Goal: Information Seeking & Learning: Learn about a topic

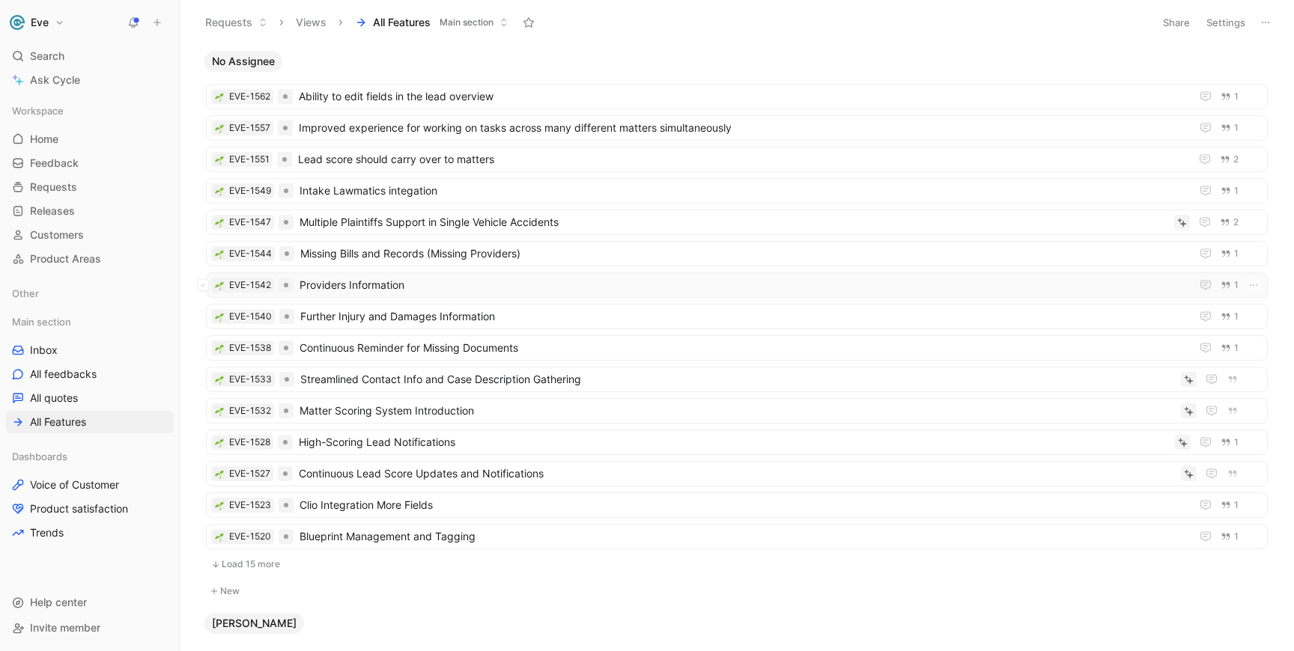
click at [365, 287] on span "Providers Information" at bounding box center [741, 285] width 885 height 18
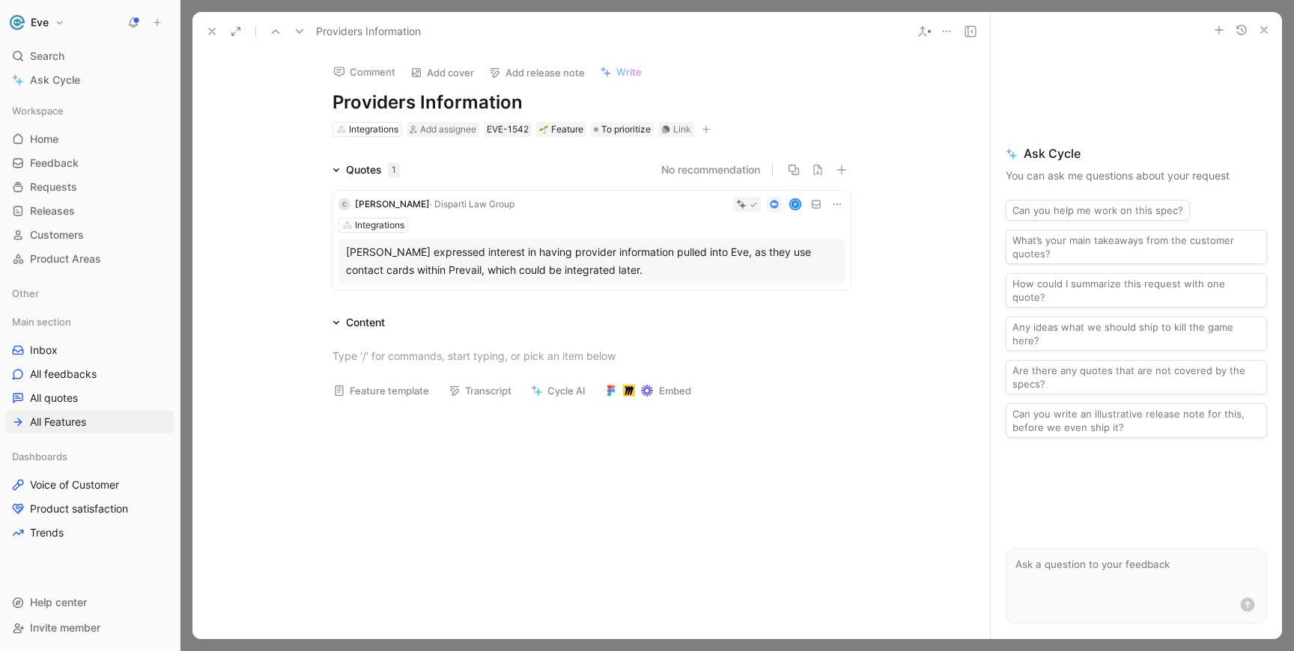
click at [217, 34] on icon at bounding box center [212, 31] width 12 height 12
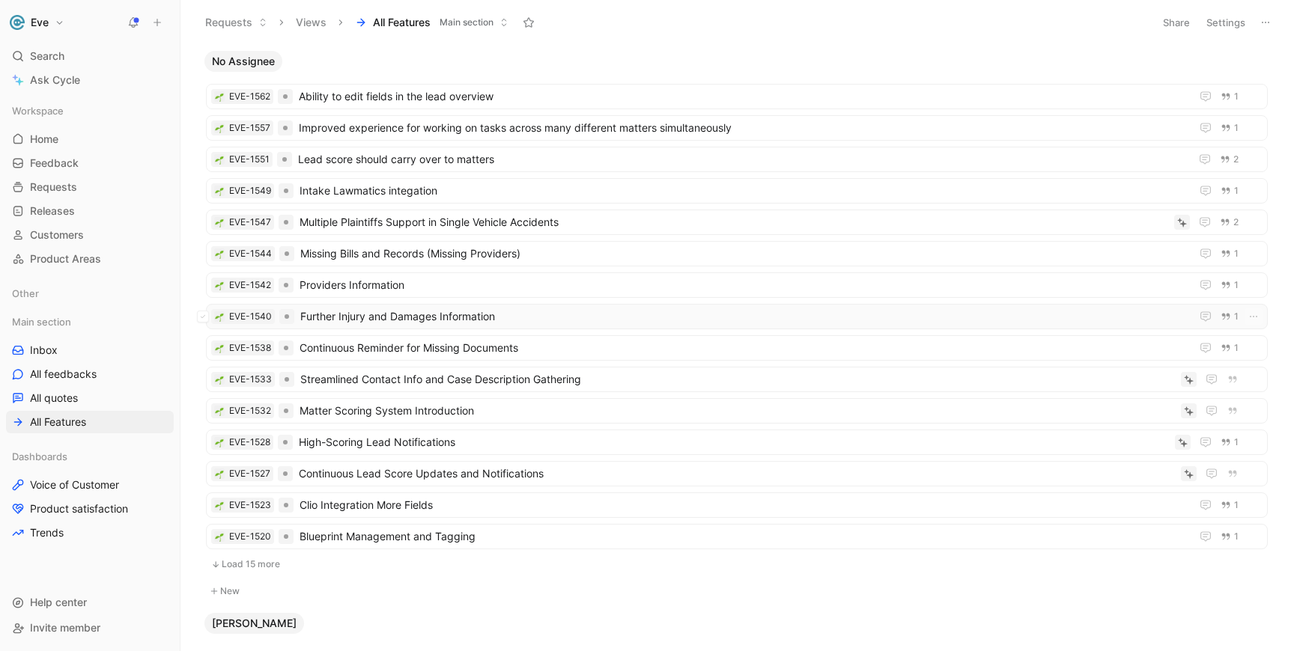
click at [444, 312] on span "Further Injury and Damages Information" at bounding box center [742, 317] width 884 height 18
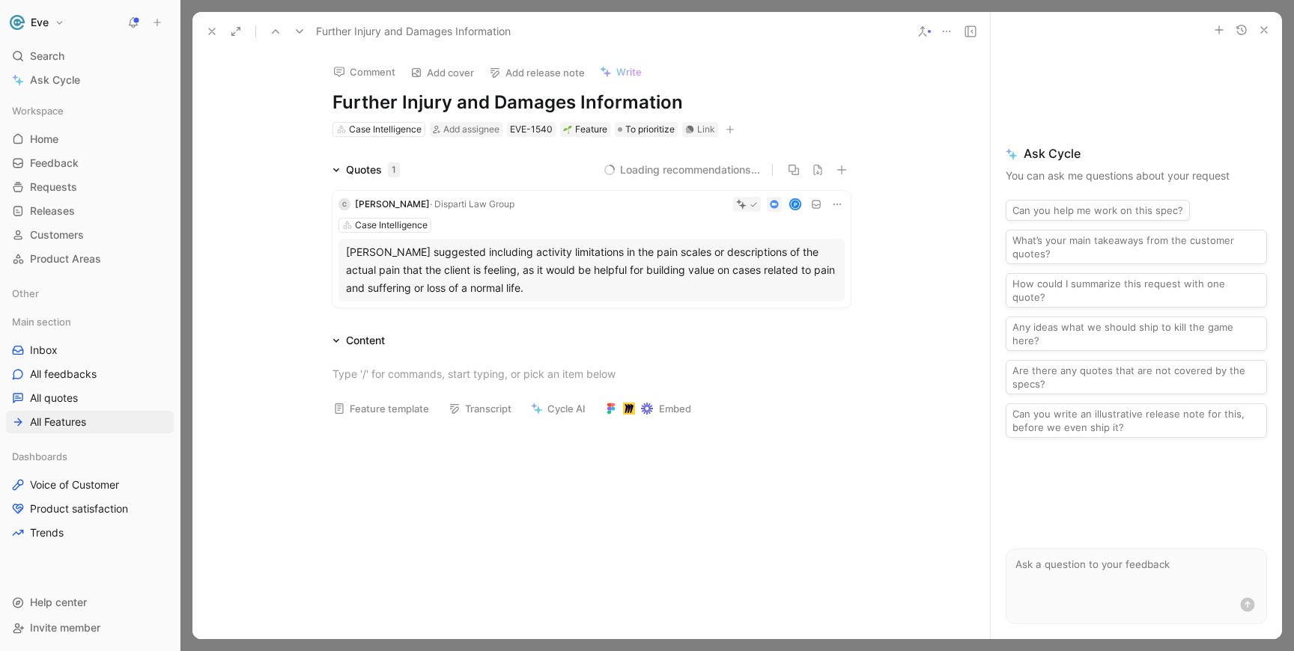
click at [928, 32] on div at bounding box center [929, 31] width 3 height 3
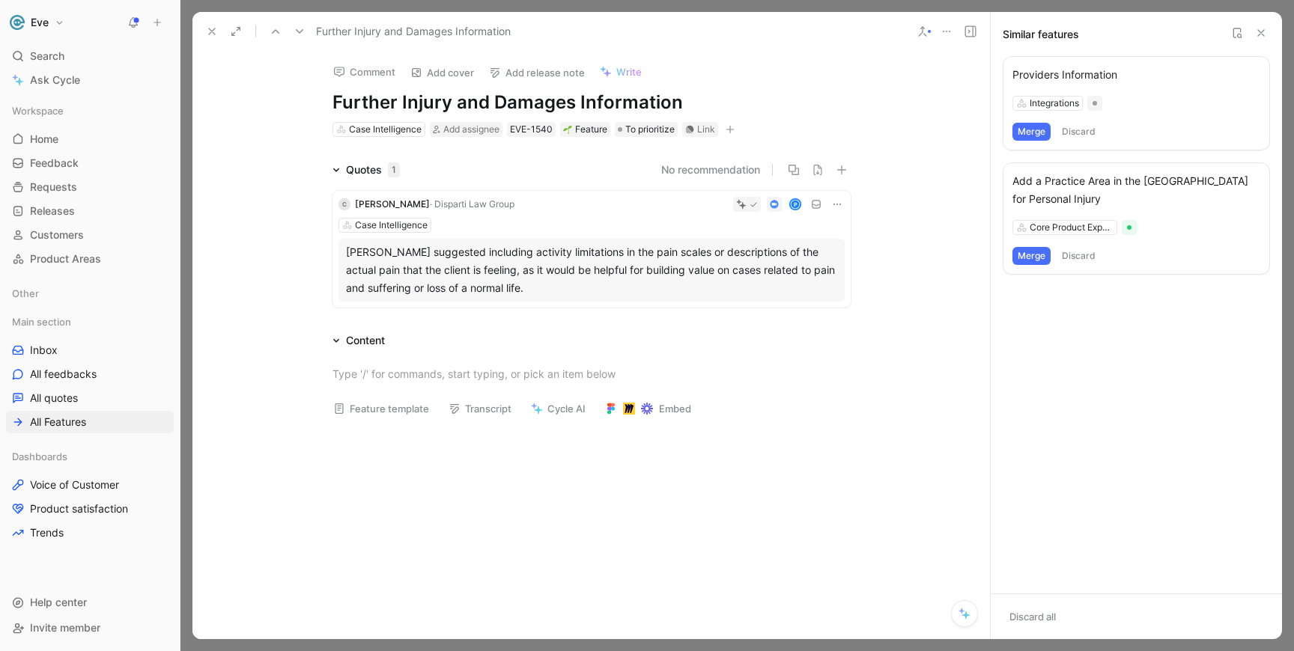
click at [1261, 36] on icon at bounding box center [1261, 33] width 12 height 12
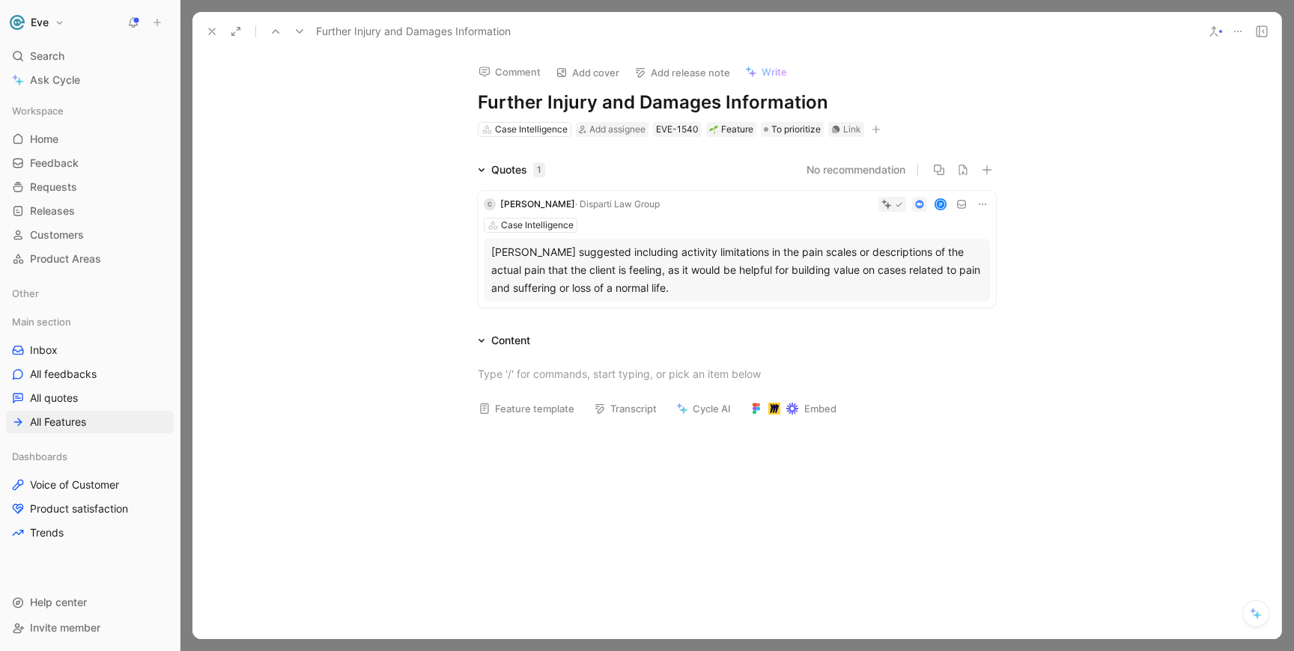
click at [213, 31] on use at bounding box center [212, 31] width 6 height 6
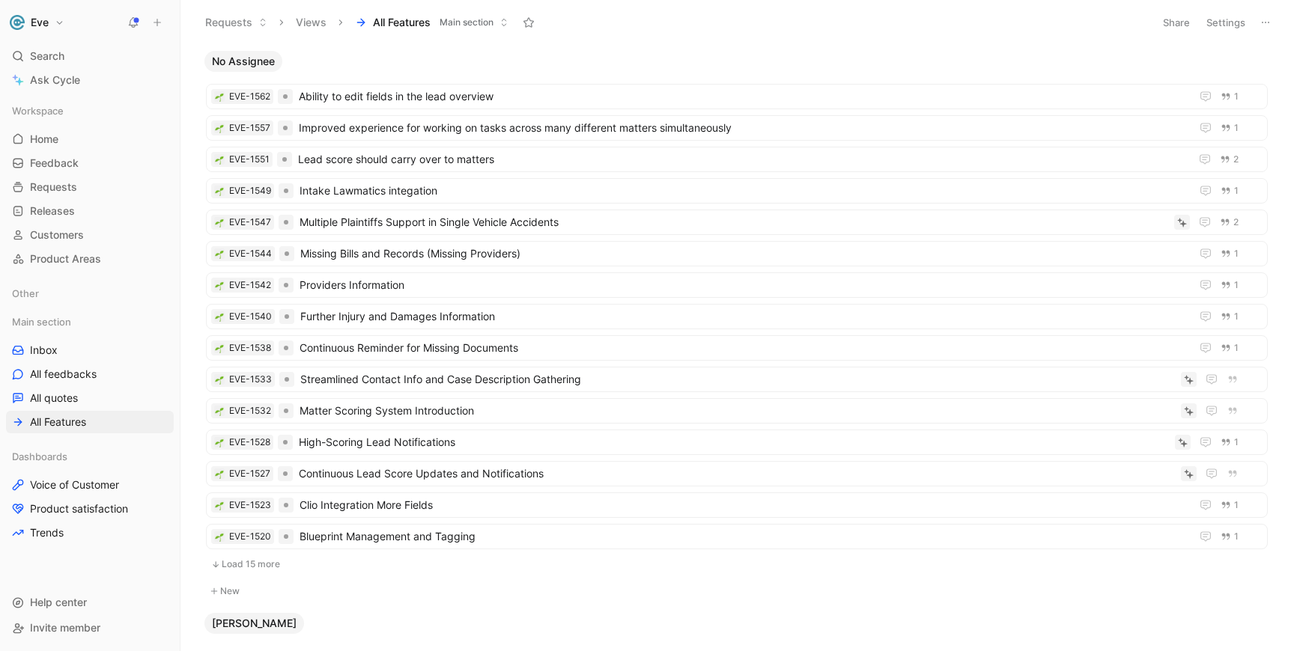
click at [241, 568] on button "Load 15 more" at bounding box center [737, 565] width 1062 height 18
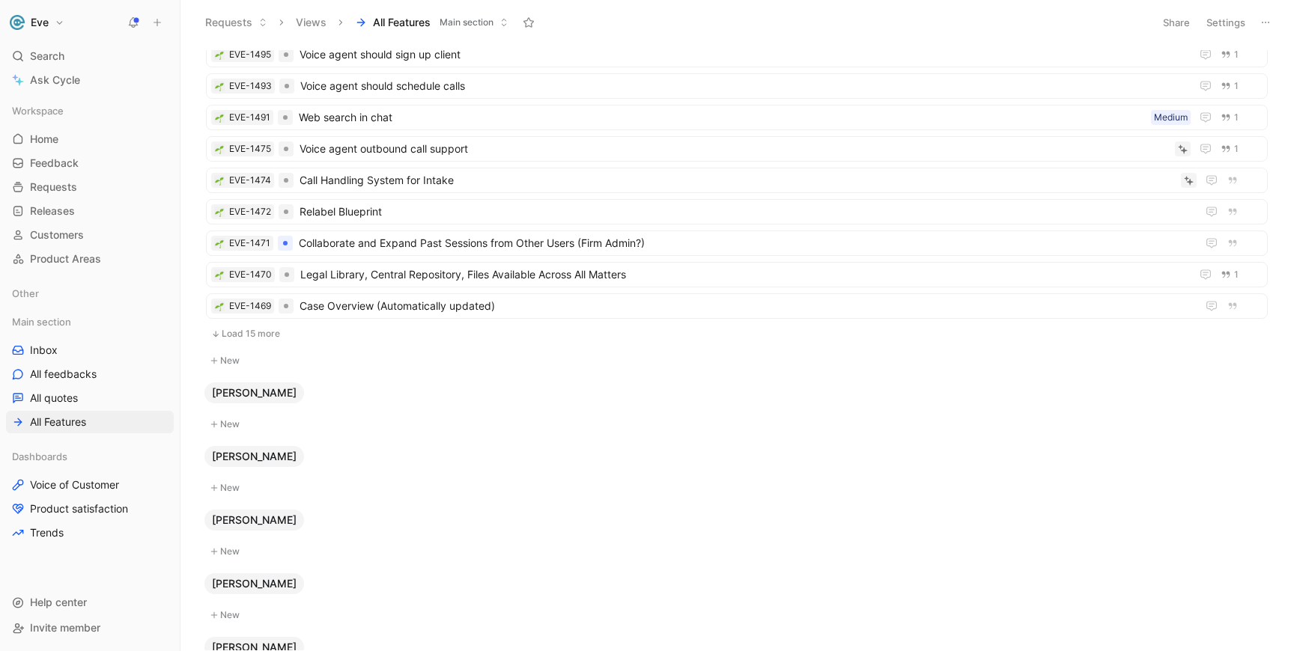
scroll to position [728, 0]
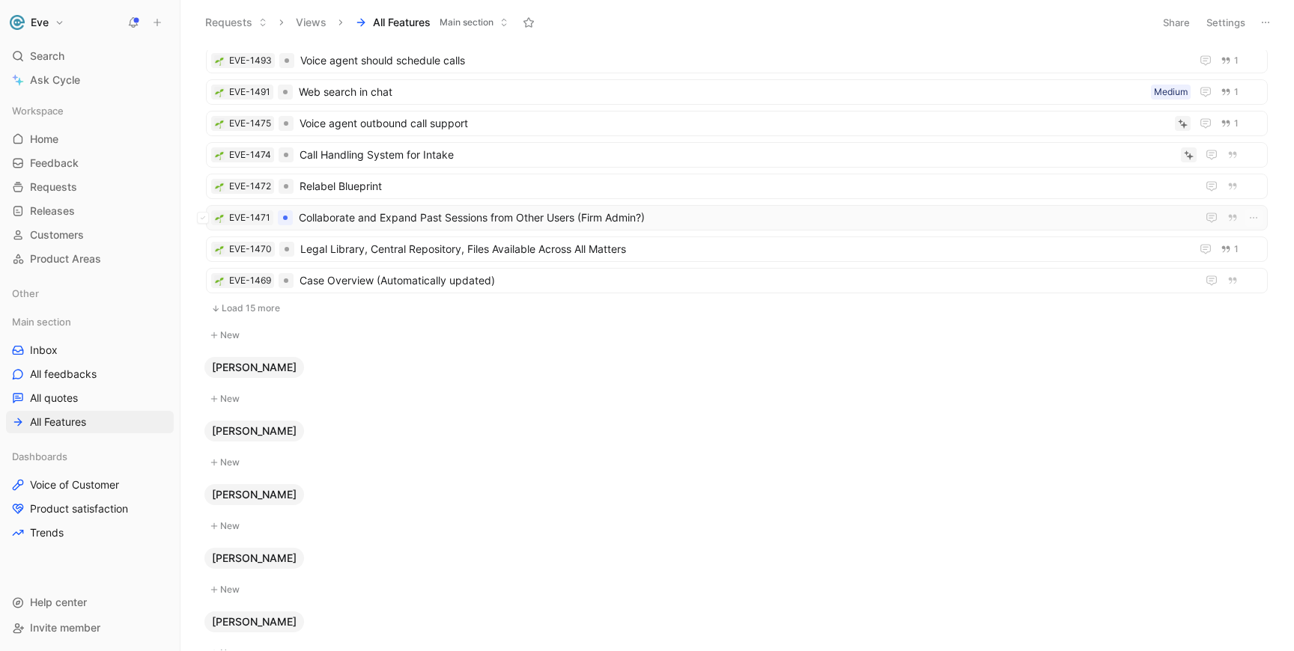
click at [393, 222] on span "Collaborate and Expand Past Sessions from Other Users (Firm Admin?)" at bounding box center [745, 218] width 892 height 18
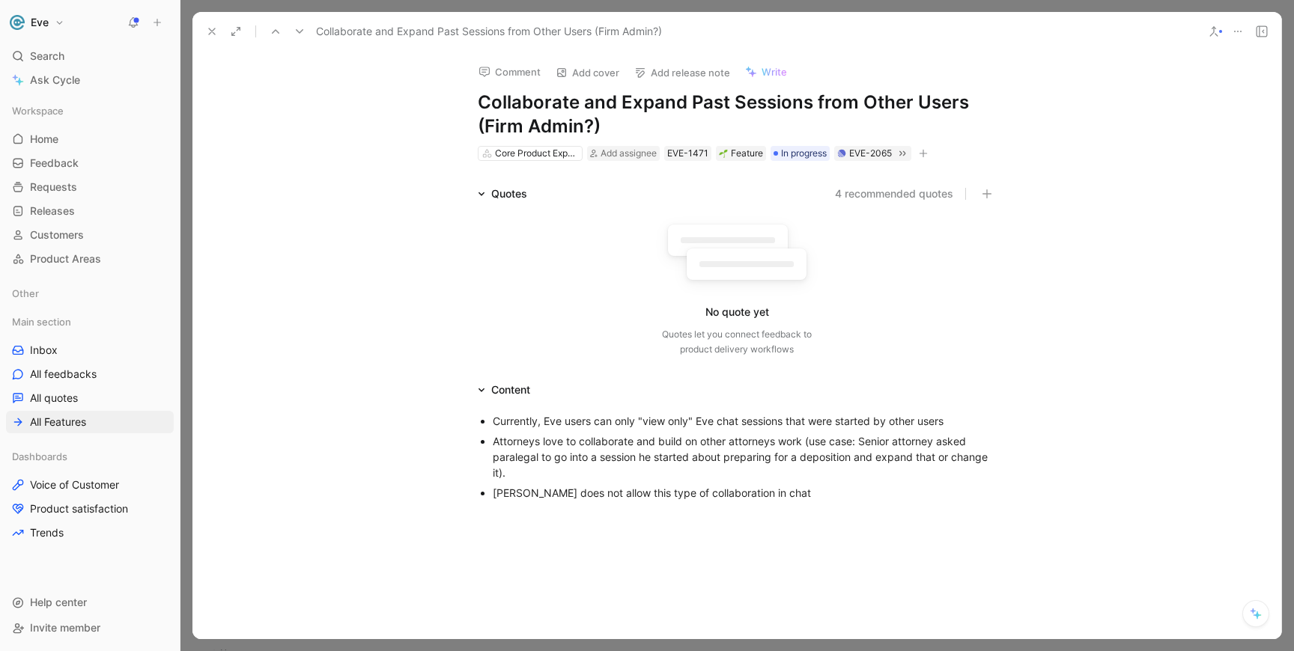
click at [1219, 34] on icon at bounding box center [1214, 31] width 12 height 12
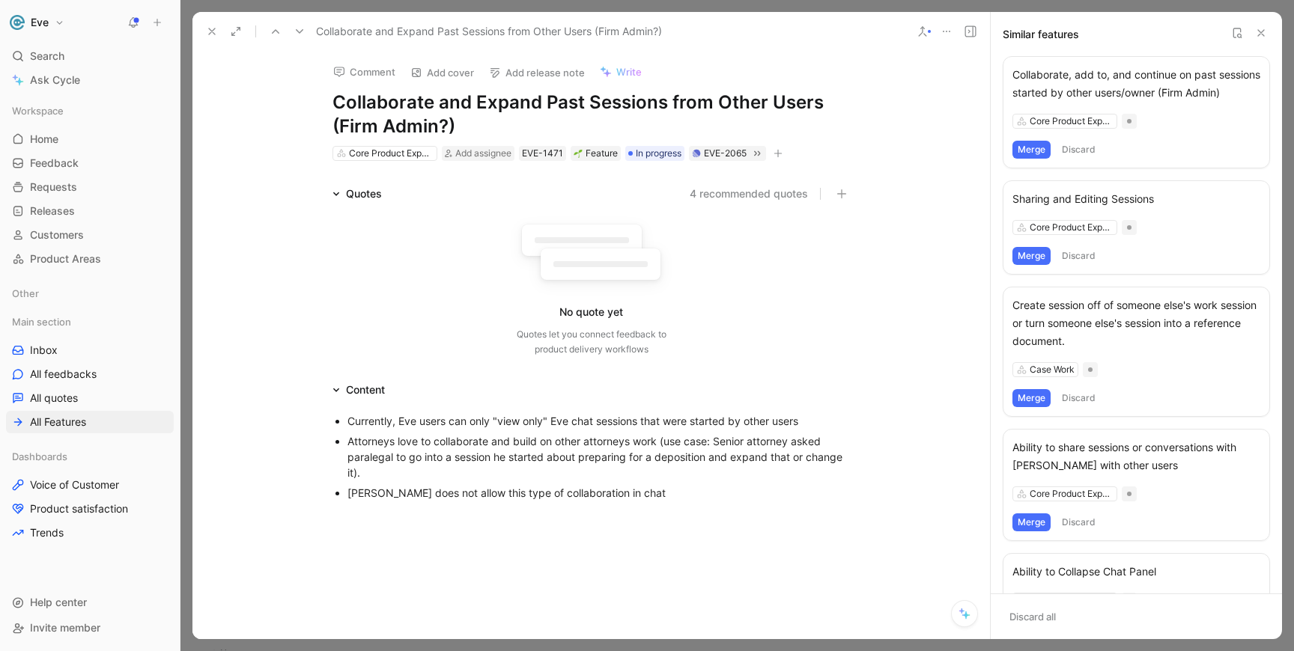
click at [1031, 159] on button "Merge" at bounding box center [1031, 150] width 38 height 18
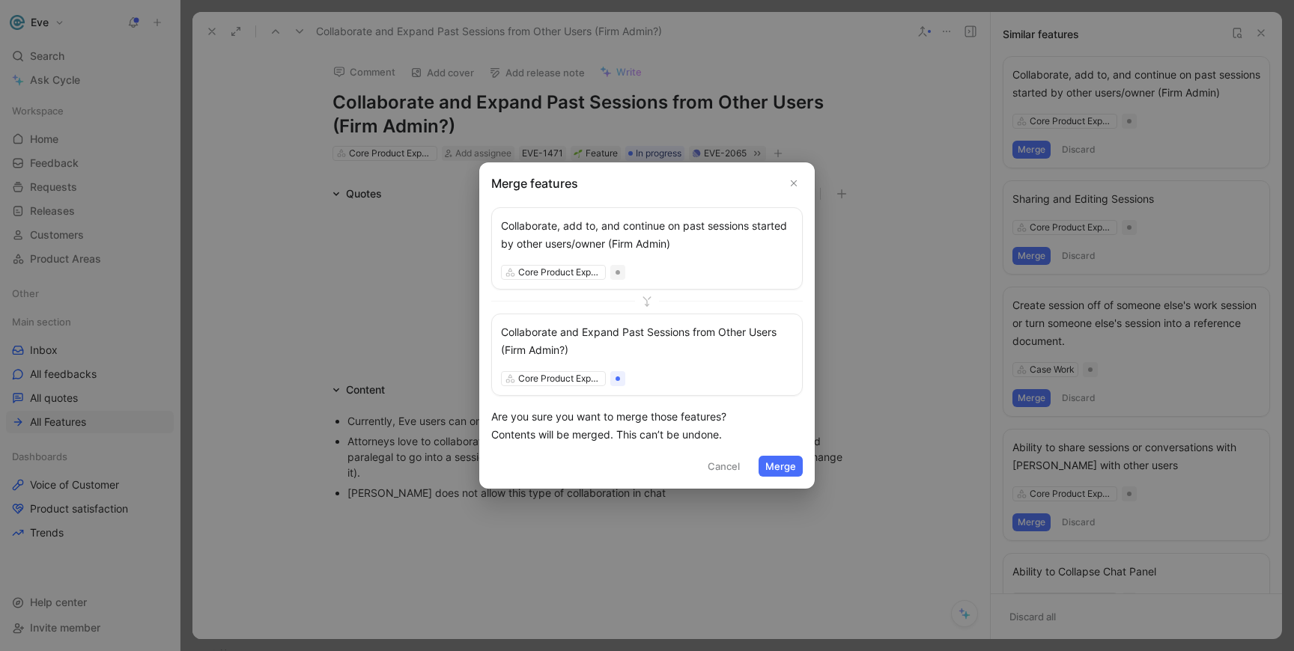
click at [781, 469] on button "Merge" at bounding box center [780, 466] width 44 height 21
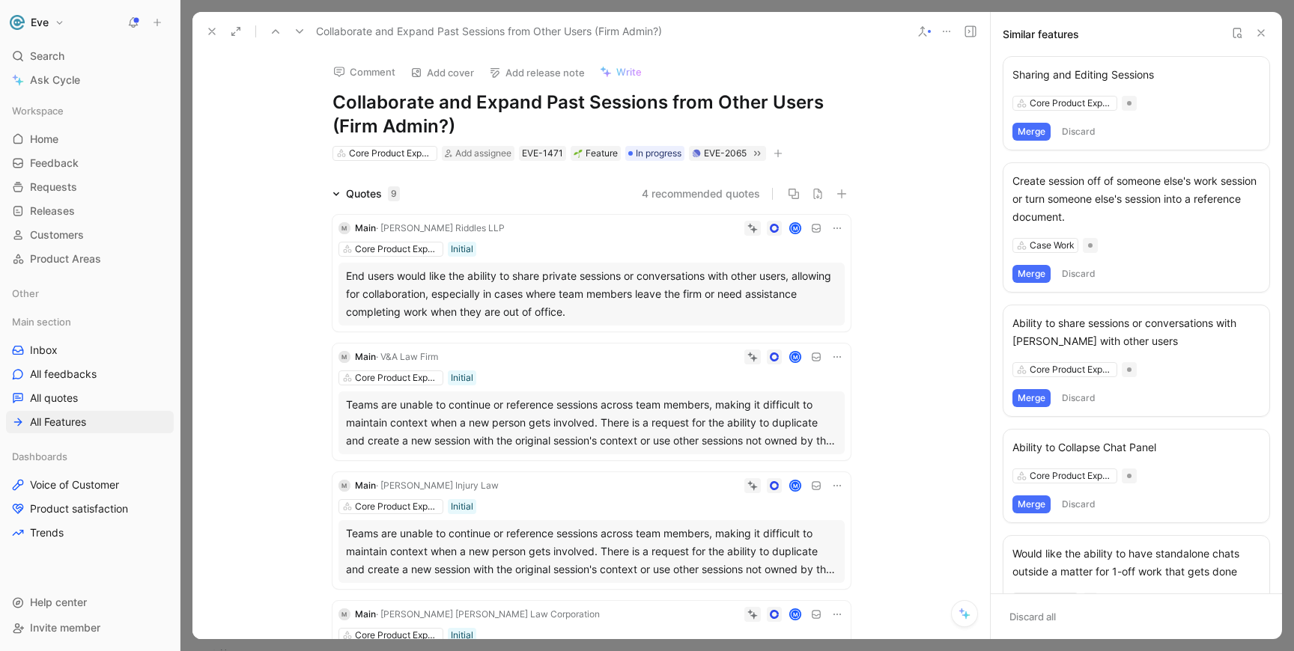
click at [338, 194] on icon at bounding box center [335, 193] width 7 height 7
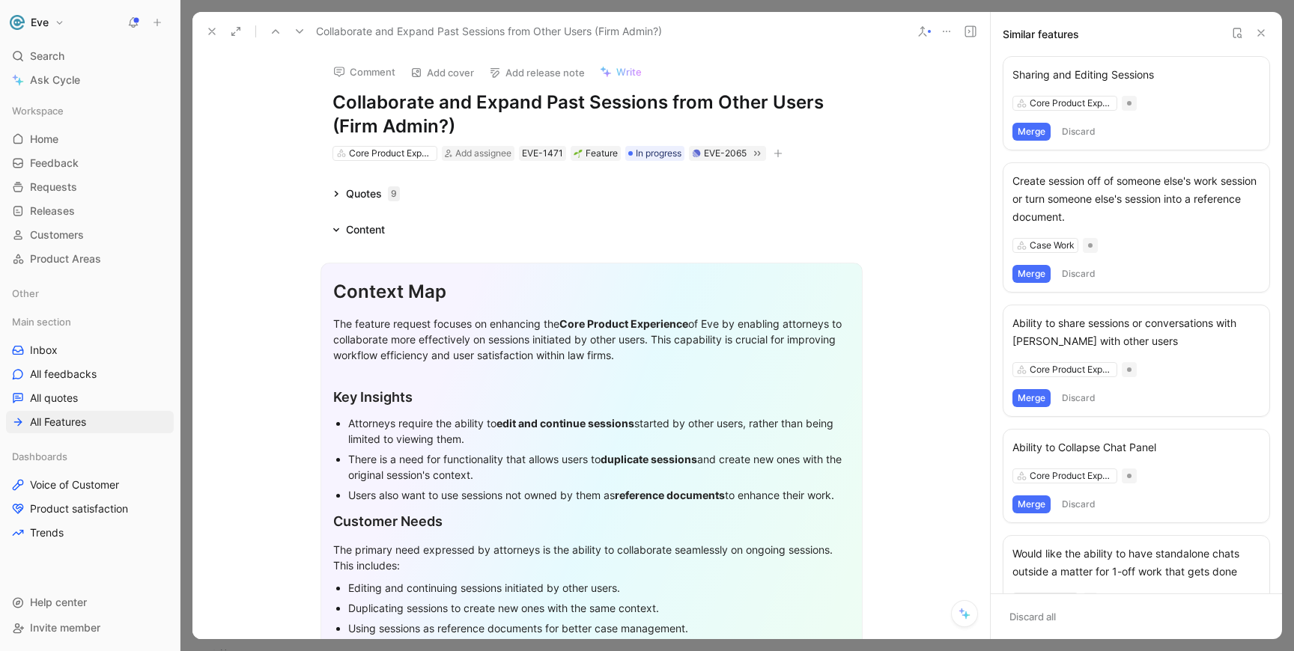
click at [466, 125] on h1 "Collaborate and Expand Past Sessions from Other Users (Firm Admin?)" at bounding box center [591, 115] width 518 height 48
click at [816, 103] on h1 "Collaborate and Expand Past Sessions from Other Users (Firm Admin?)" at bounding box center [591, 115] width 518 height 48
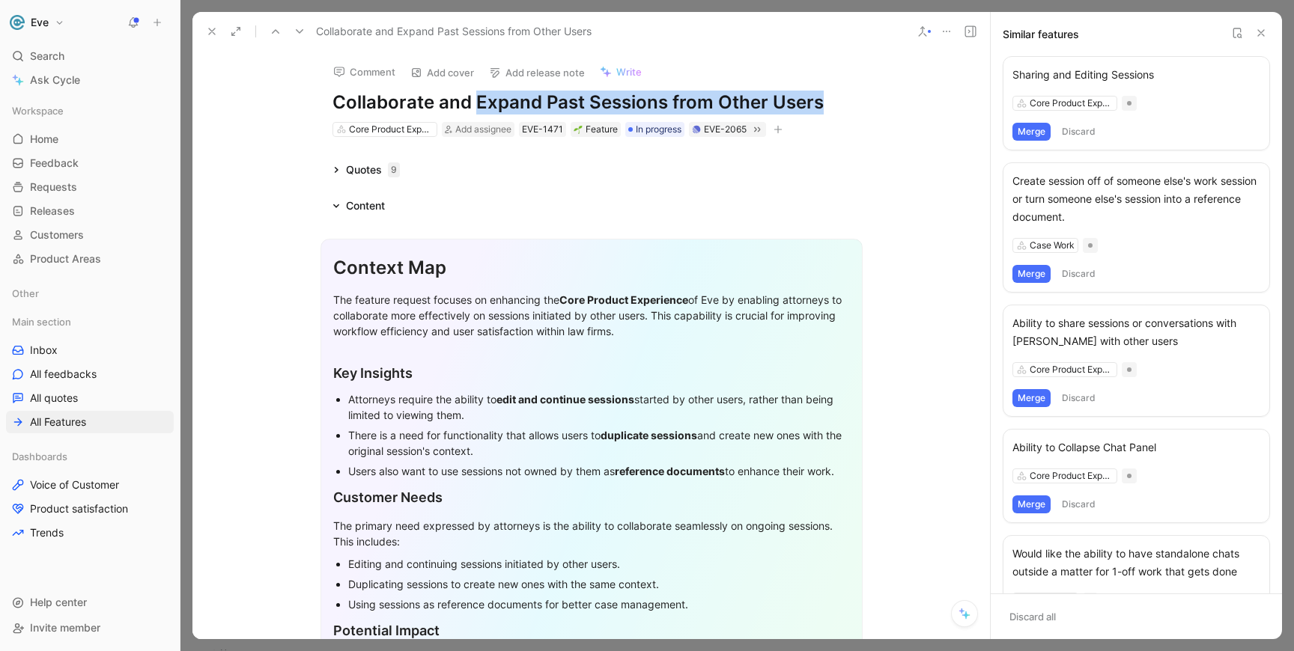
drag, startPoint x: 475, startPoint y: 102, endPoint x: 824, endPoint y: 94, distance: 349.0
click at [824, 94] on h1 "Collaborate and Expand Past Sessions from Other Users" at bounding box center [591, 103] width 518 height 24
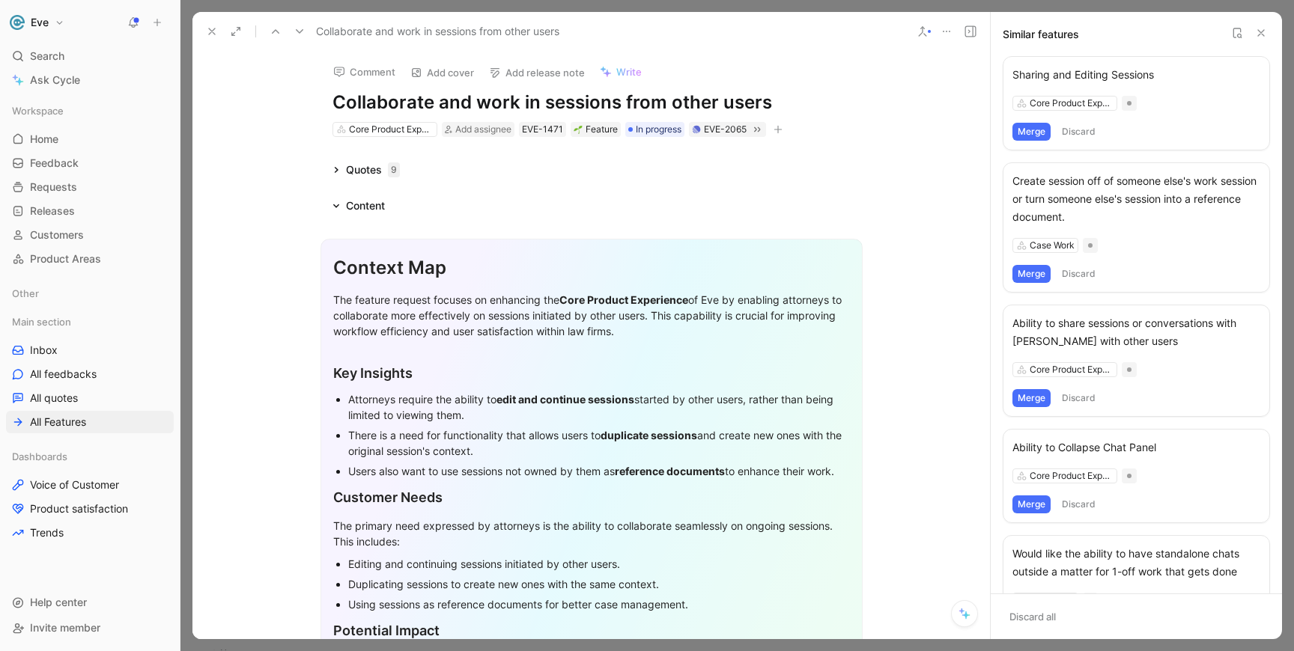
click at [975, 153] on div "Comment Add cover Add release note Write Collaborate and work in sessions from …" at bounding box center [590, 345] width 797 height 588
click at [1039, 138] on button "Merge" at bounding box center [1031, 132] width 38 height 18
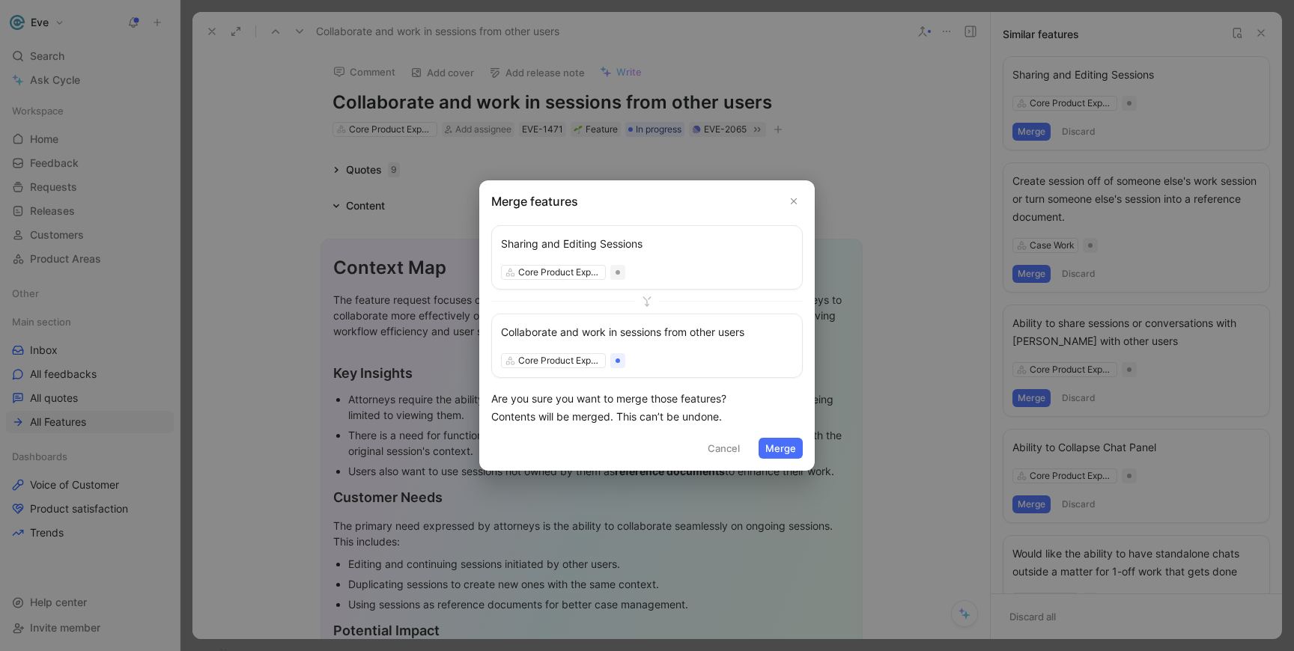
click at [783, 445] on button "Merge" at bounding box center [780, 448] width 44 height 21
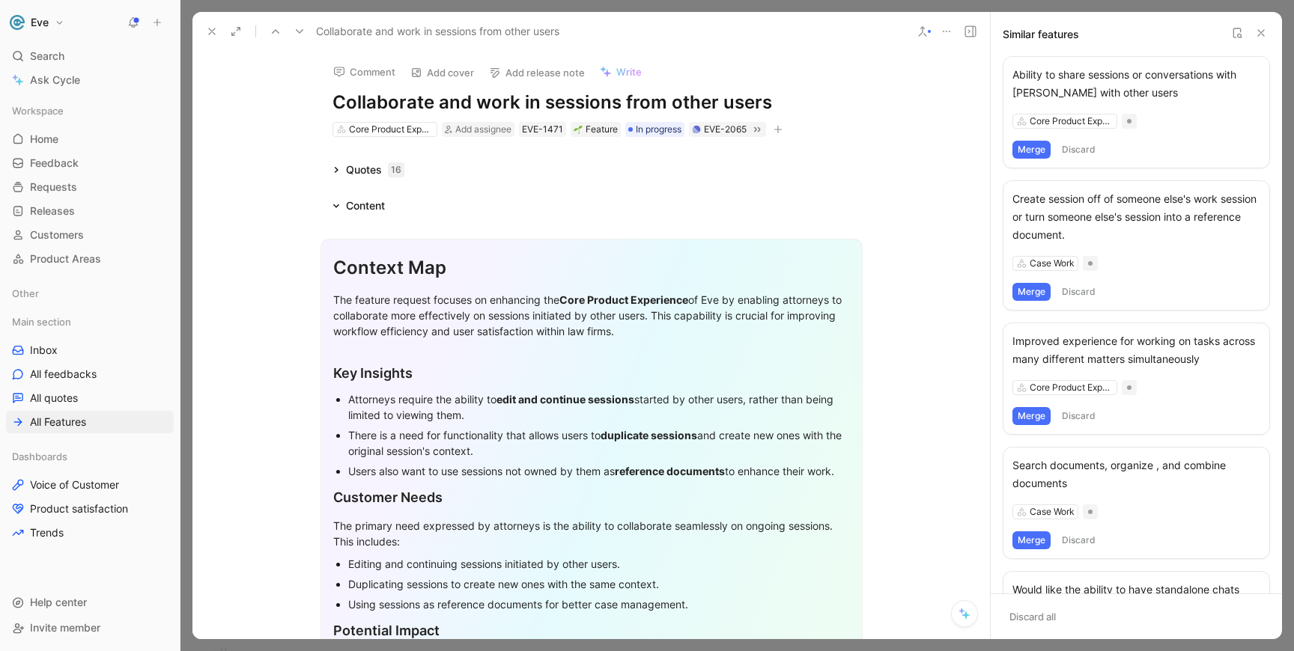
click at [1039, 152] on button "Merge" at bounding box center [1031, 150] width 38 height 18
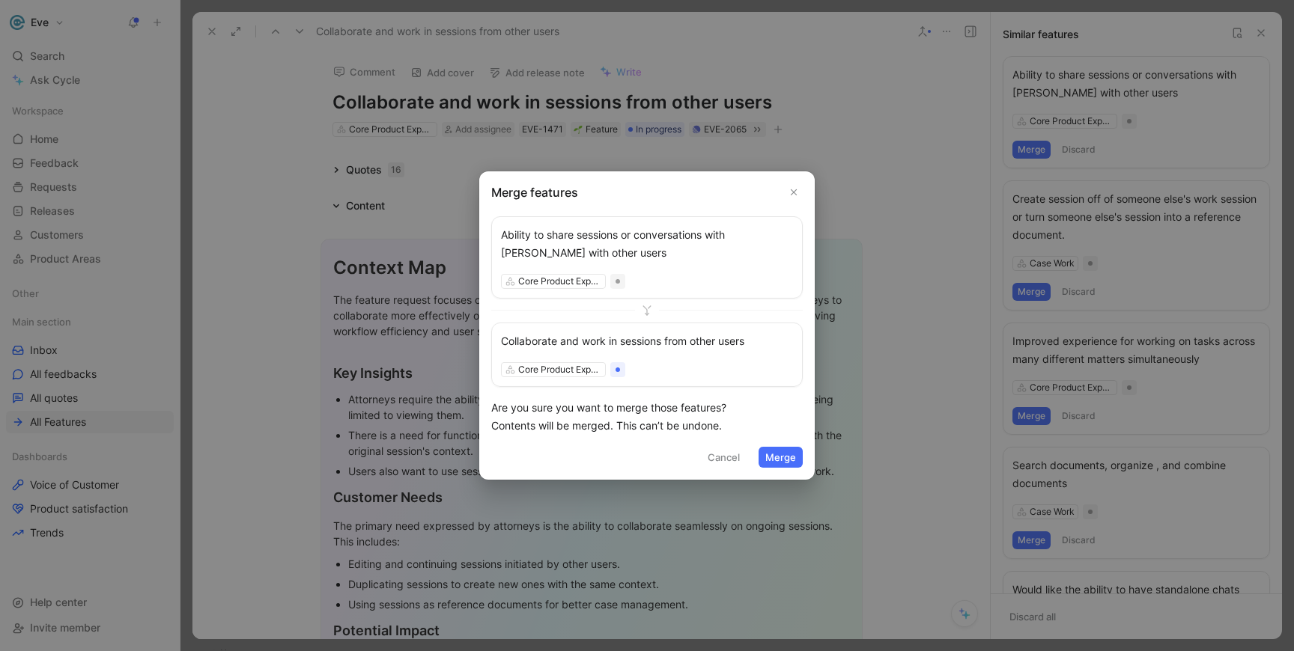
click at [788, 460] on button "Merge" at bounding box center [780, 457] width 44 height 21
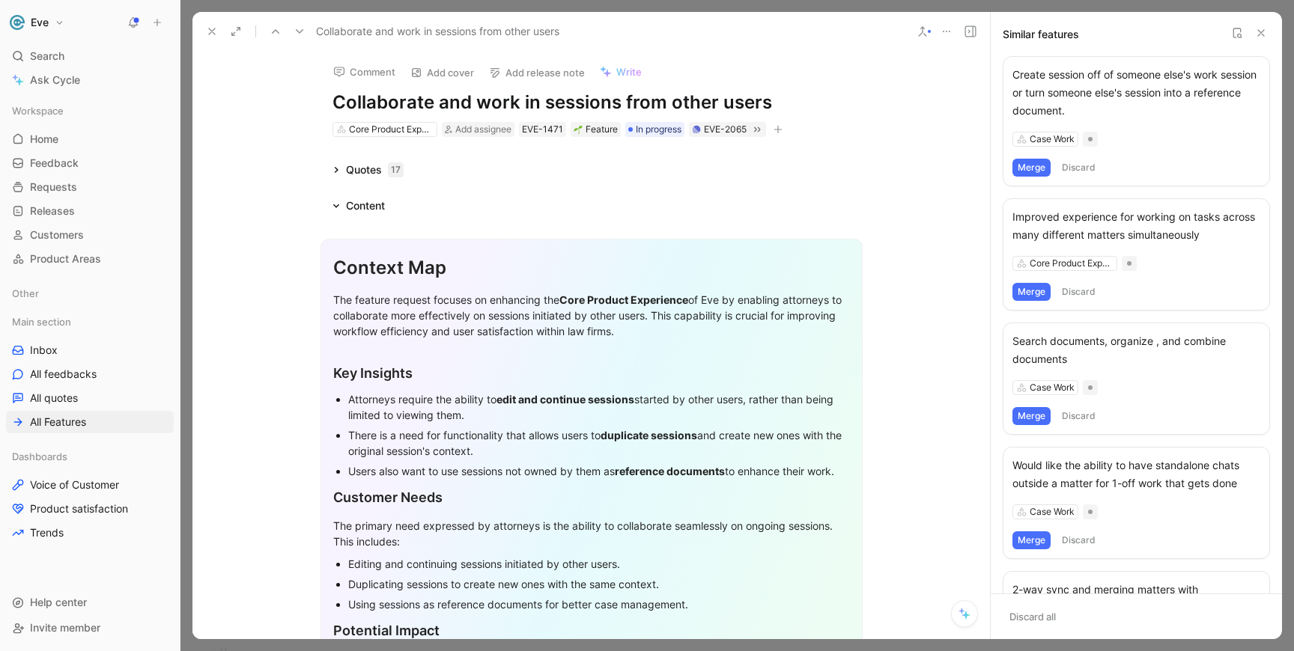
click at [337, 168] on icon at bounding box center [335, 169] width 7 height 7
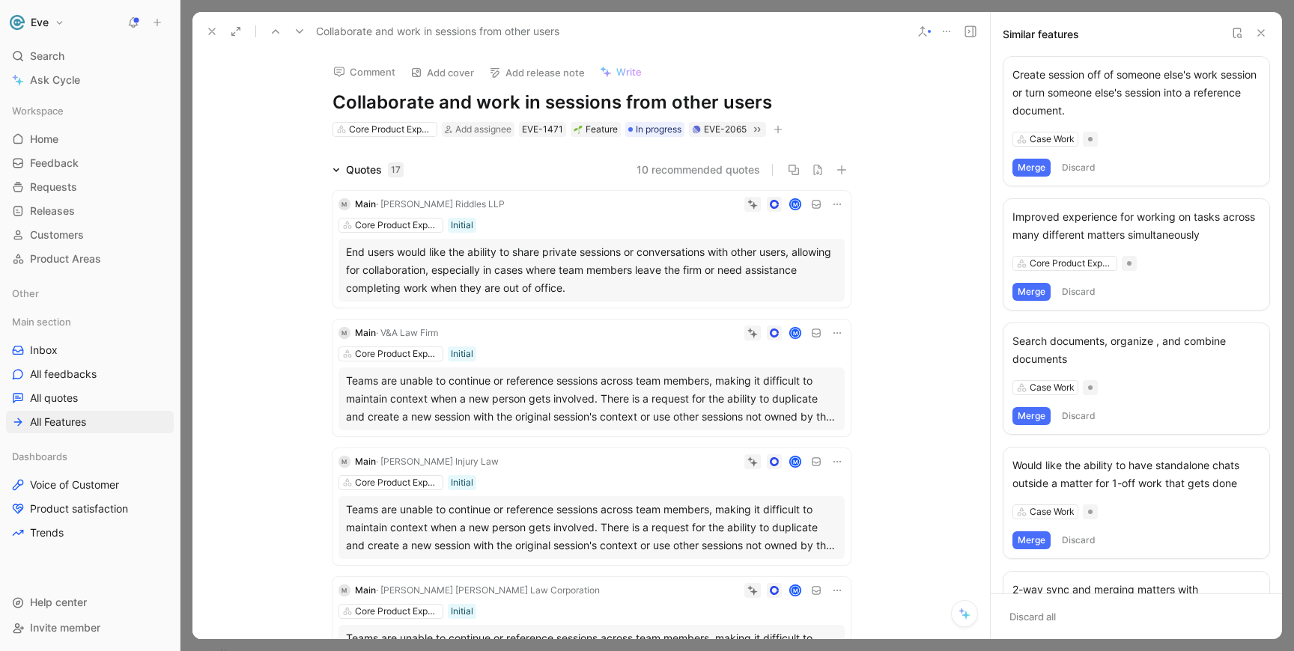
click at [335, 160] on div "Comment Add cover Add release note Write Collaborate and work in sessions from …" at bounding box center [590, 345] width 797 height 588
click at [335, 170] on icon at bounding box center [335, 169] width 7 height 7
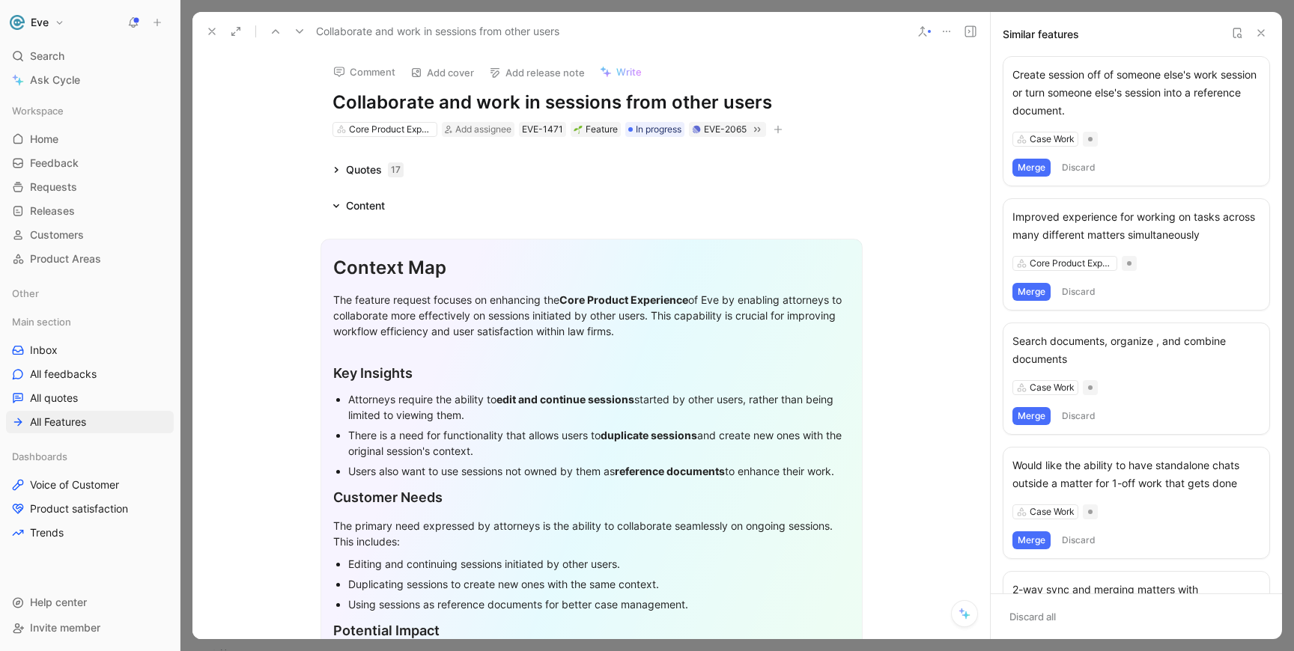
click at [1035, 171] on button "Merge" at bounding box center [1031, 168] width 38 height 18
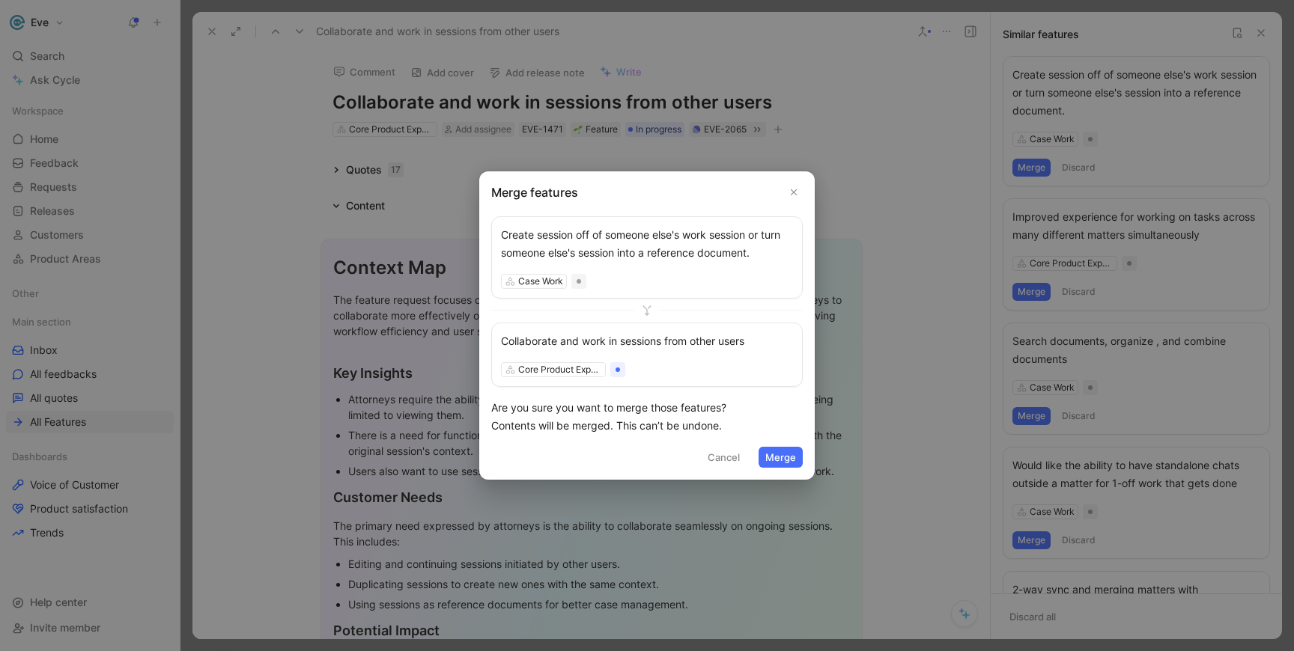
click at [788, 460] on button "Merge" at bounding box center [780, 457] width 44 height 21
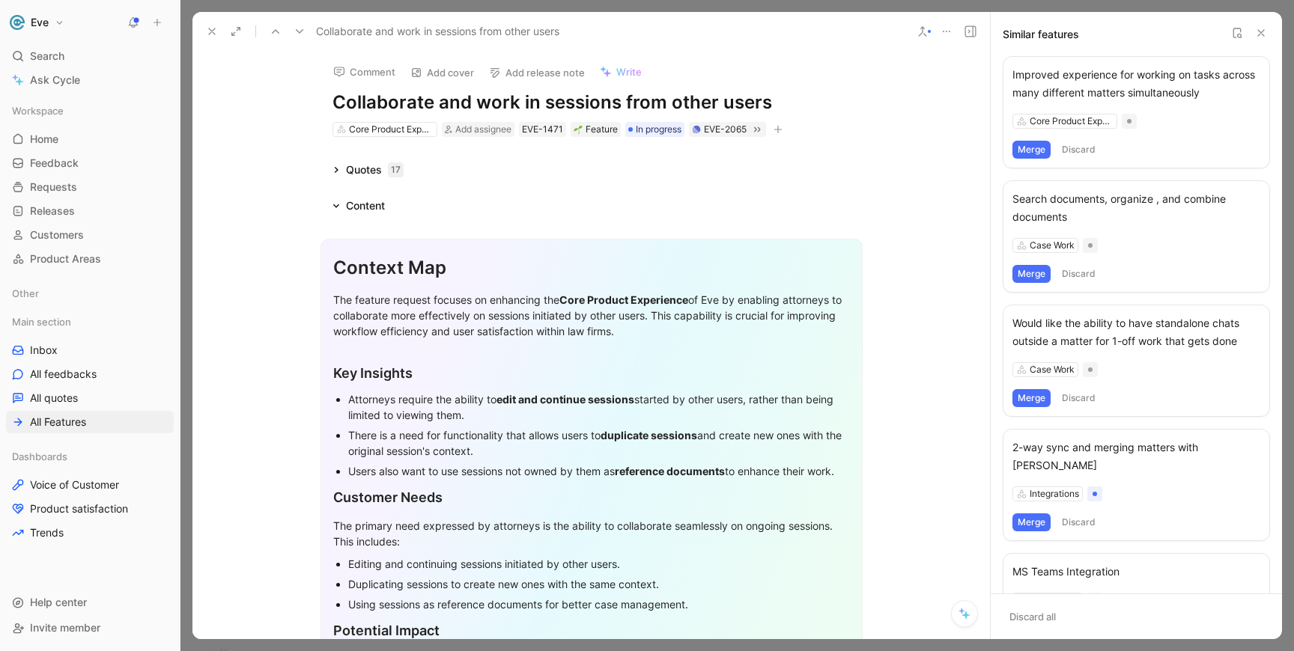
click at [925, 34] on icon at bounding box center [922, 31] width 12 height 12
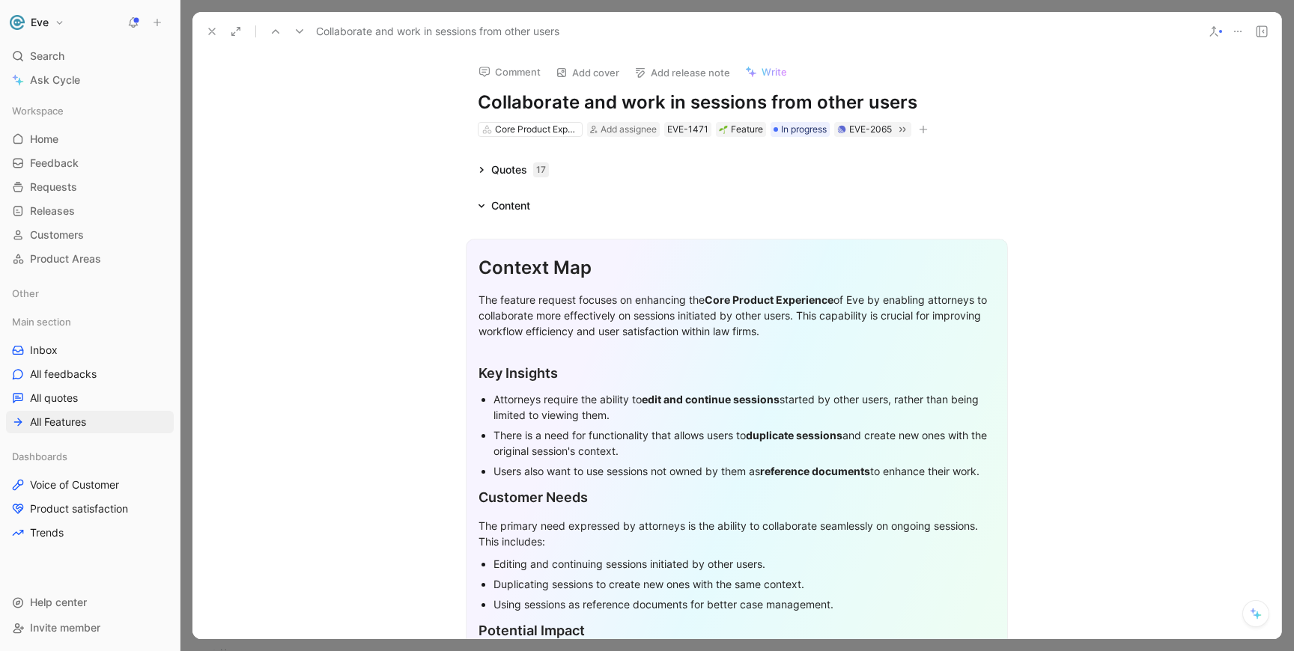
click at [214, 30] on icon at bounding box center [212, 31] width 12 height 12
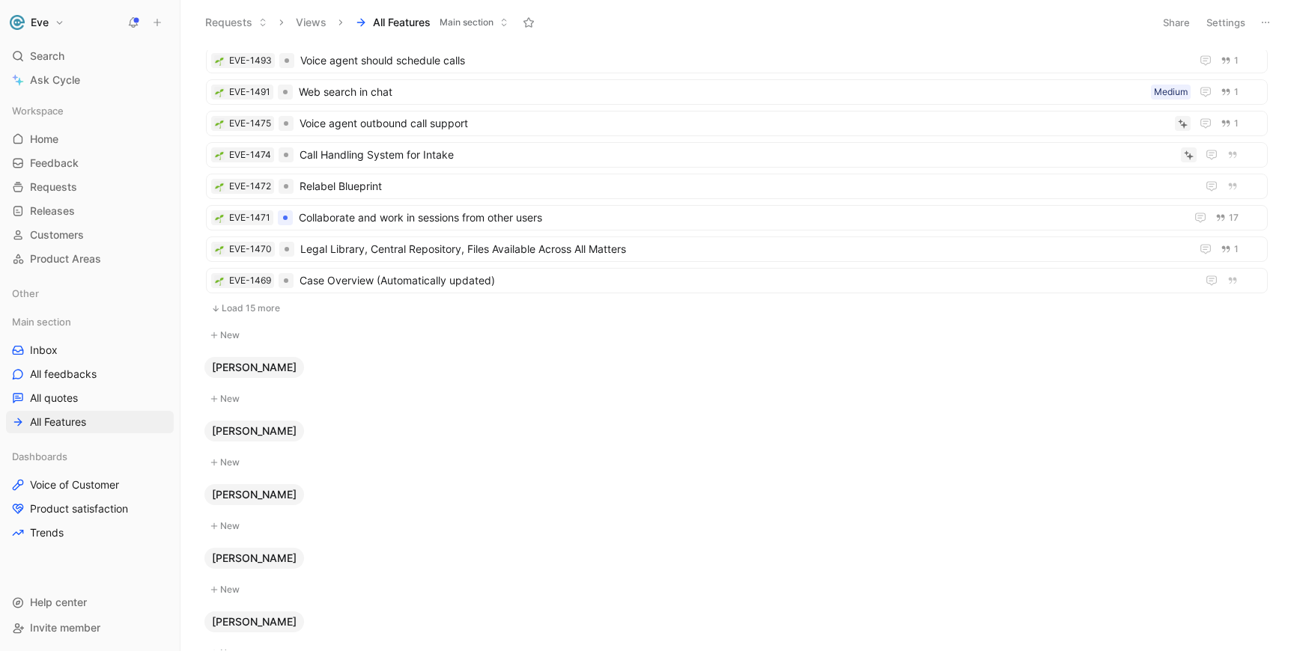
click at [253, 308] on button "Load 15 more" at bounding box center [737, 308] width 1062 height 18
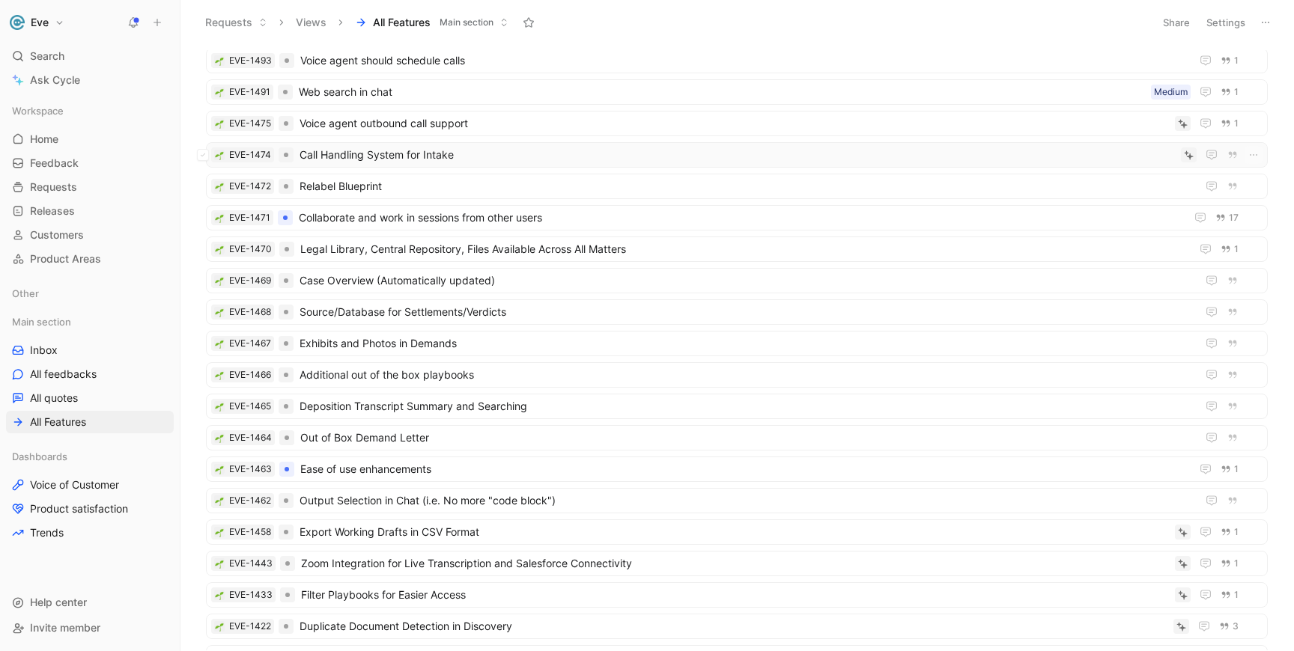
click at [469, 159] on span "Call Handling System for Intake" at bounding box center [736, 155] width 875 height 18
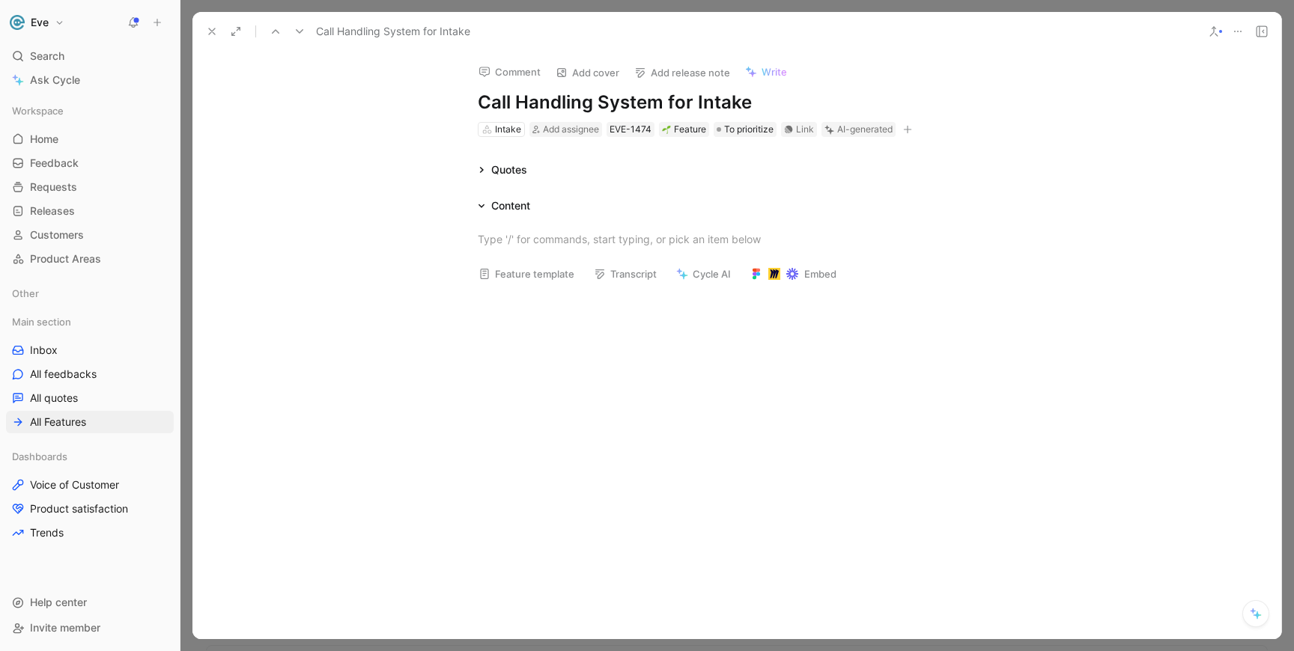
click at [482, 167] on icon at bounding box center [481, 169] width 7 height 7
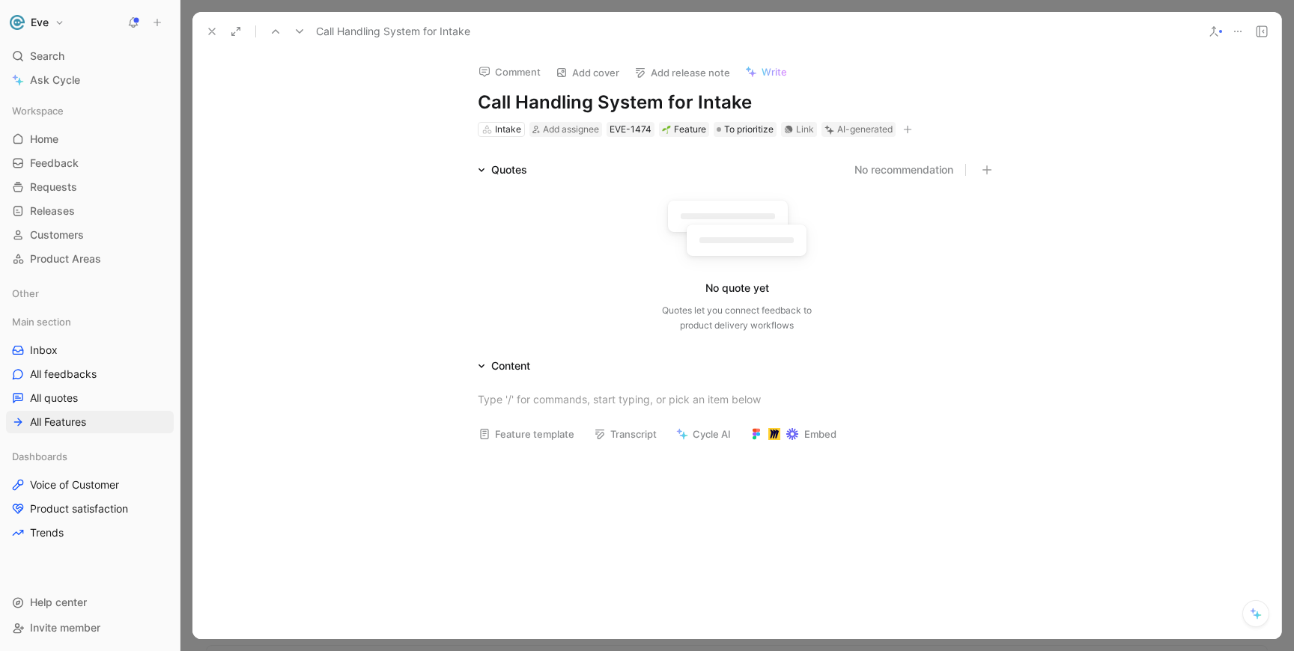
click at [1234, 31] on use at bounding box center [1237, 31] width 7 height 1
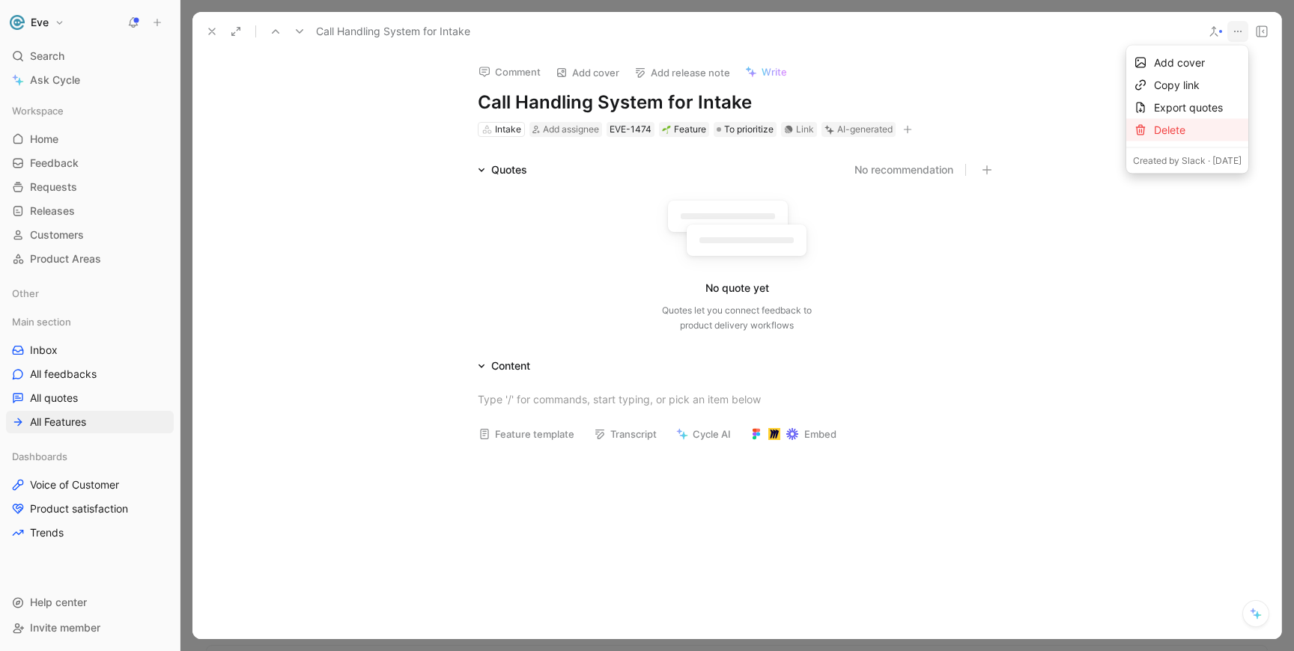
click at [1154, 134] on div "Delete" at bounding box center [1198, 130] width 88 height 18
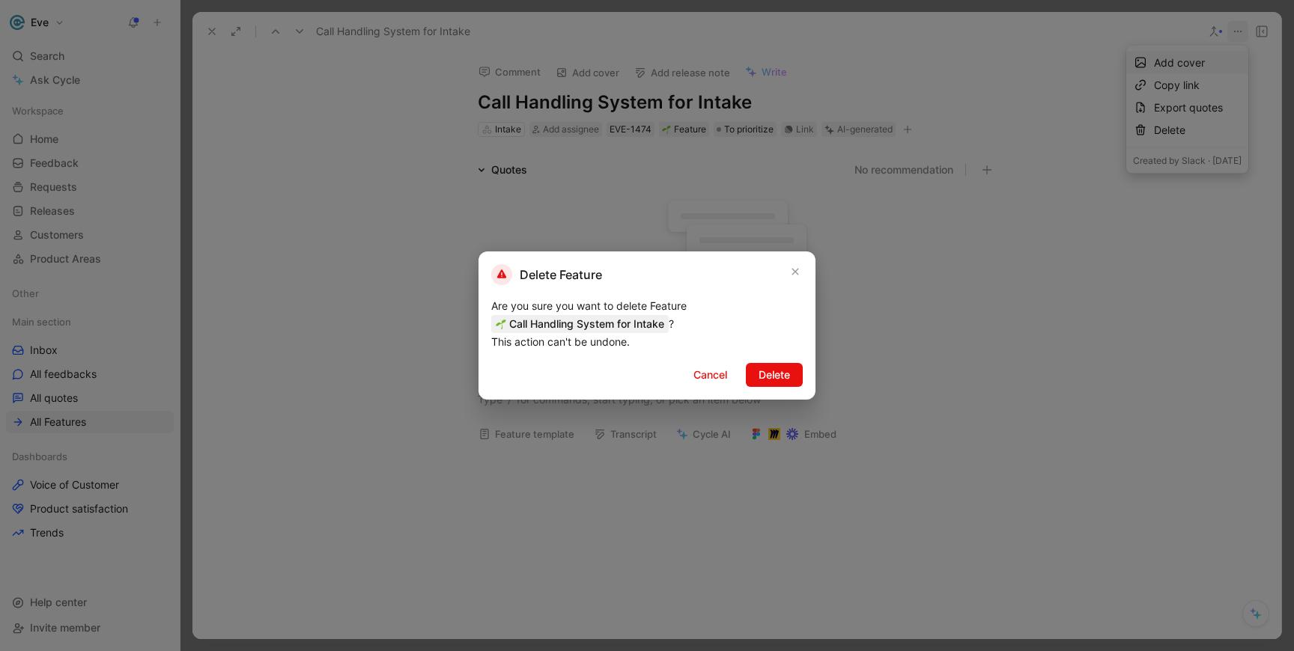
click at [788, 390] on div "Delete Feature Are you sure you want to delete Feature Call Handling System for…" at bounding box center [646, 326] width 337 height 148
click at [786, 374] on span "Delete" at bounding box center [773, 375] width 31 height 18
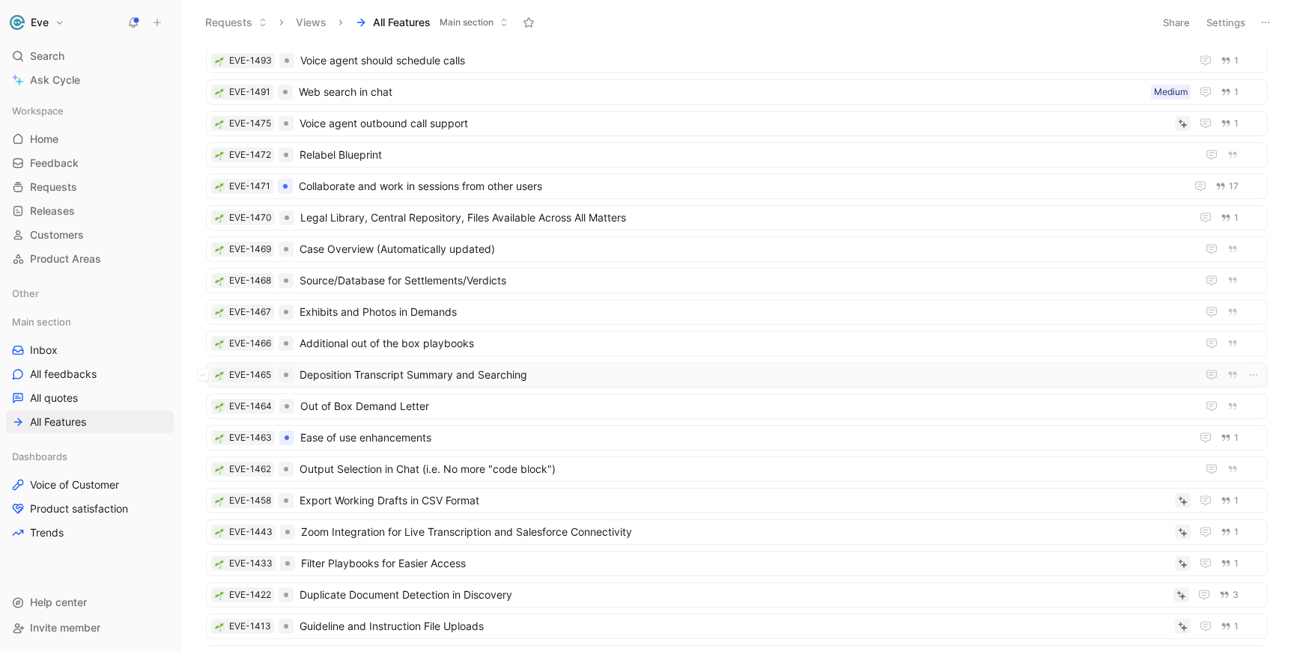
click at [384, 383] on span "Deposition Transcript Summary and Searching" at bounding box center [744, 375] width 891 height 18
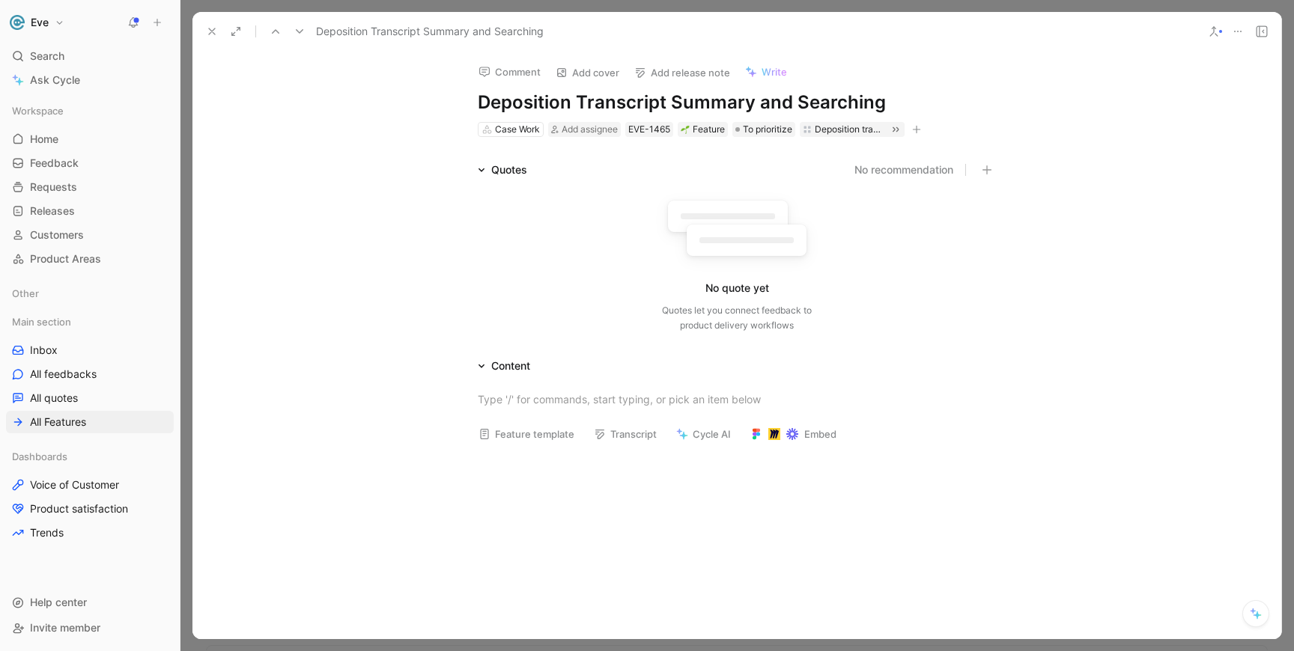
click at [1223, 34] on button at bounding box center [1213, 31] width 21 height 21
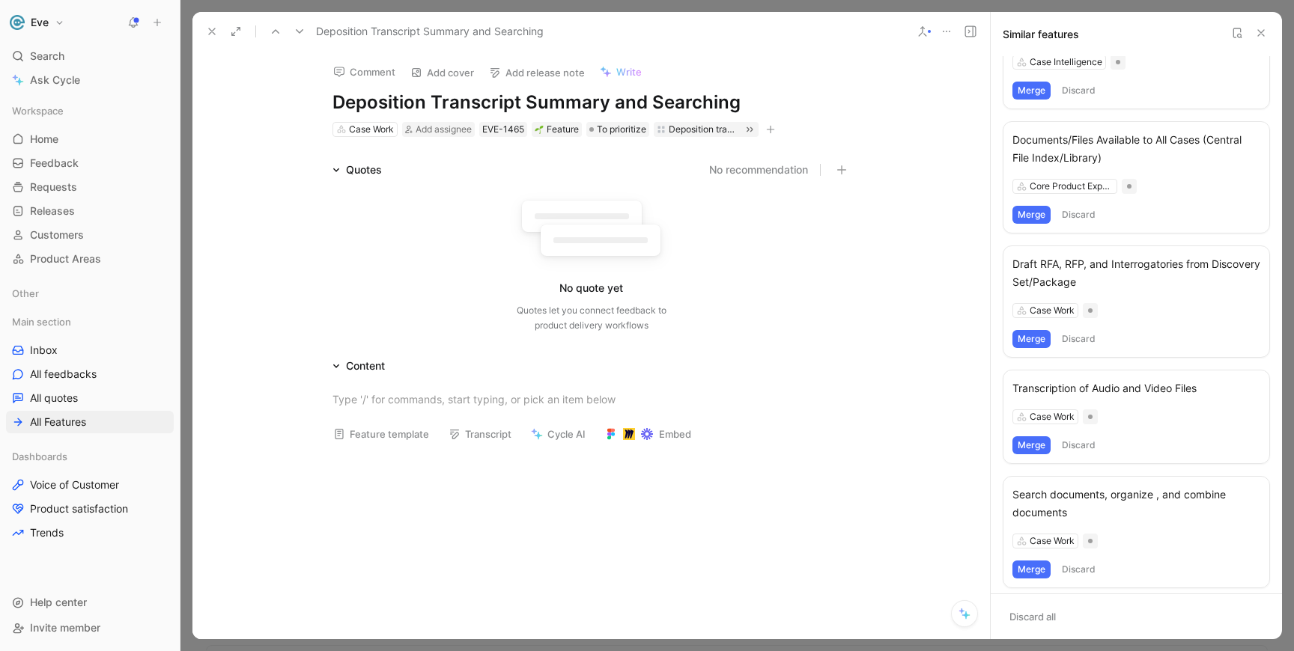
scroll to position [255, 0]
click at [1128, 390] on div "Transcription of Audio and Video Files" at bounding box center [1136, 387] width 248 height 18
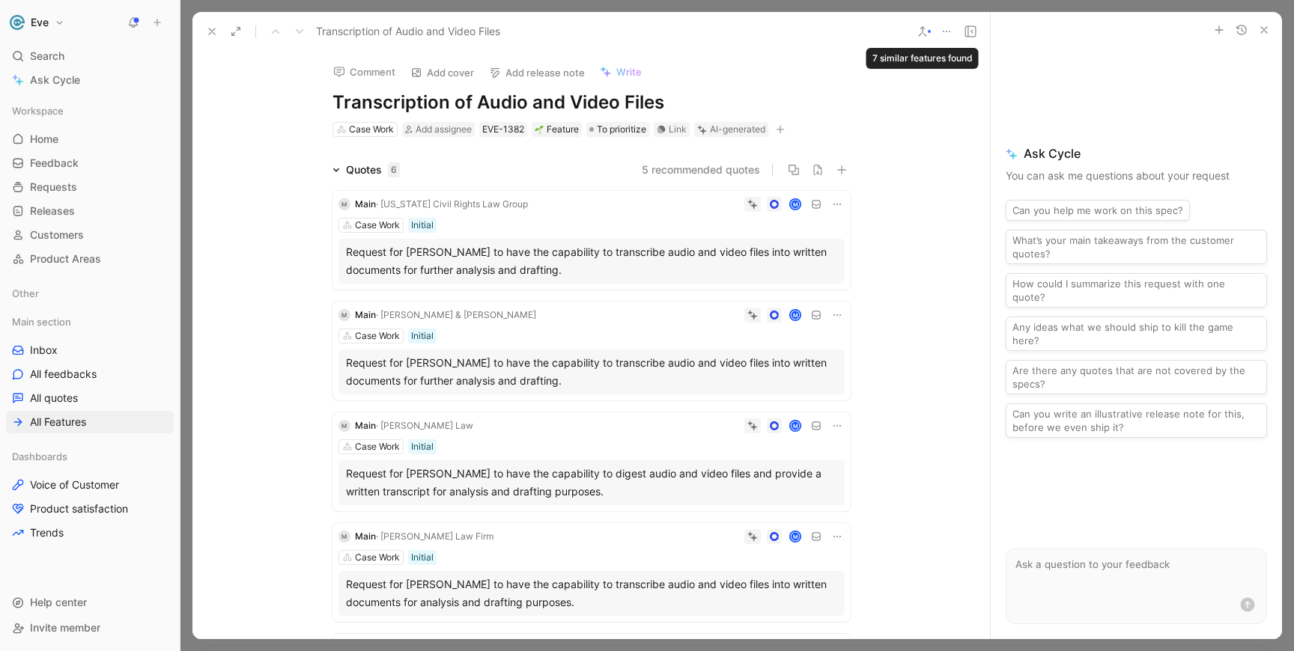
click at [924, 37] on button at bounding box center [922, 31] width 21 height 21
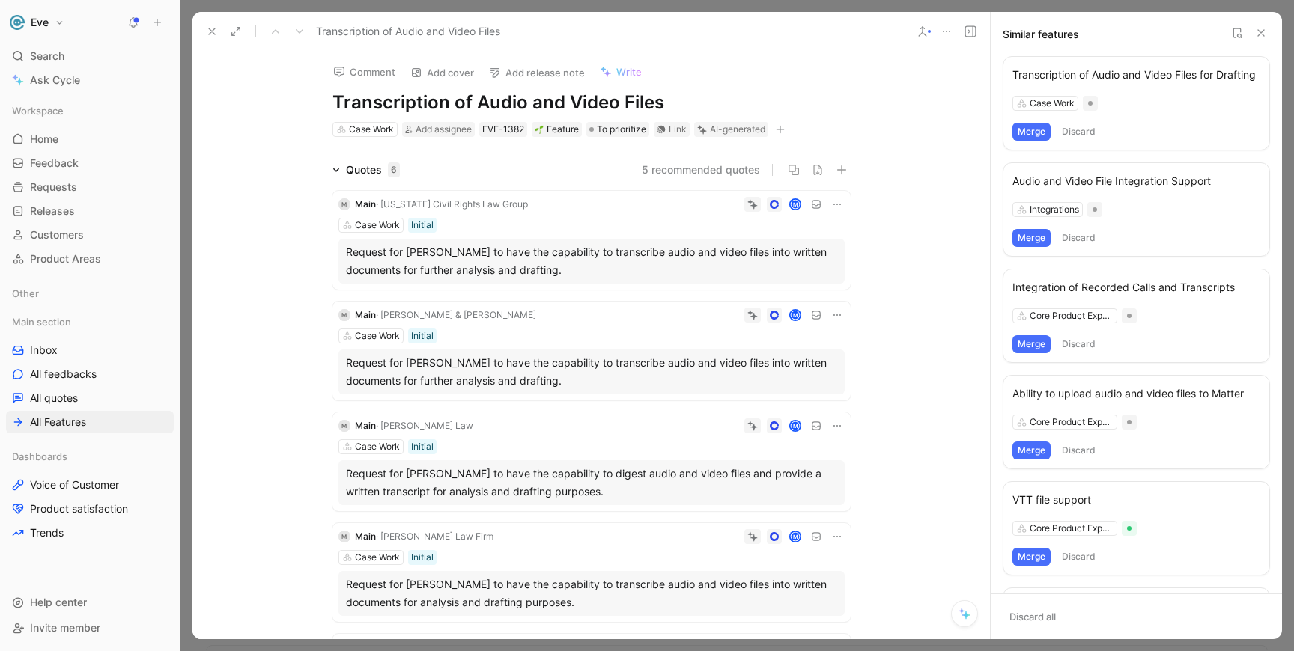
click at [338, 168] on icon at bounding box center [336, 170] width 6 height 4
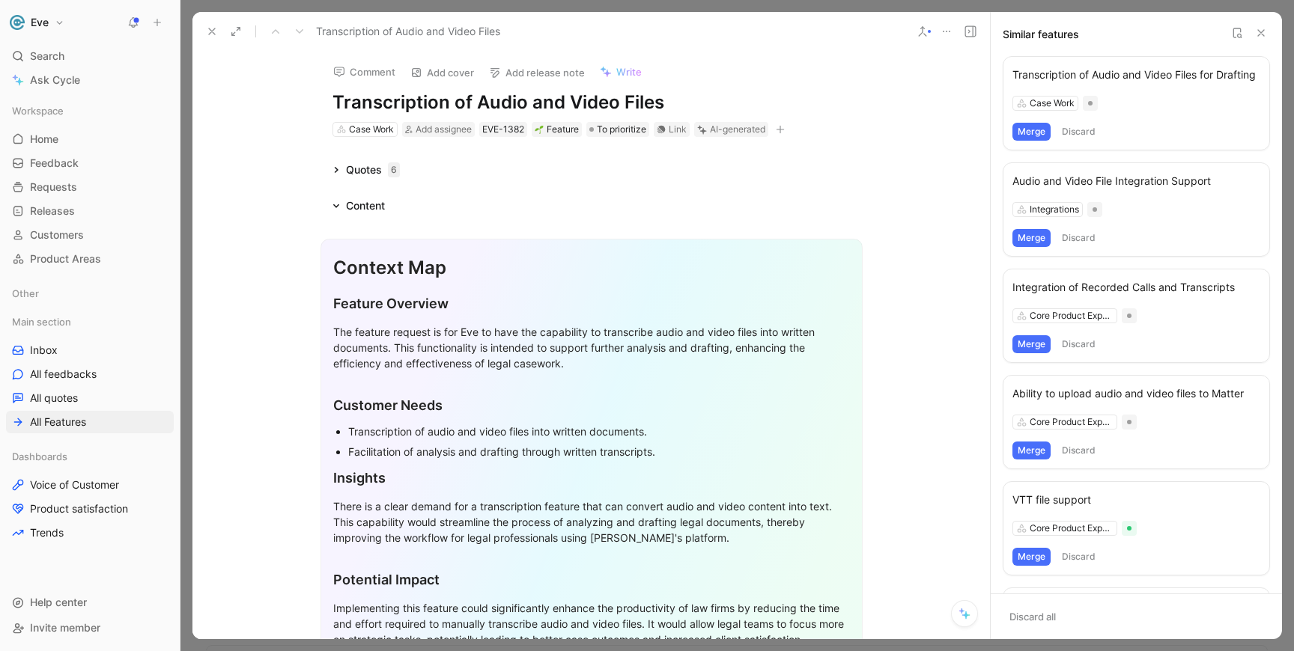
click at [952, 35] on icon at bounding box center [946, 31] width 12 height 12
click at [338, 202] on icon at bounding box center [335, 205] width 7 height 7
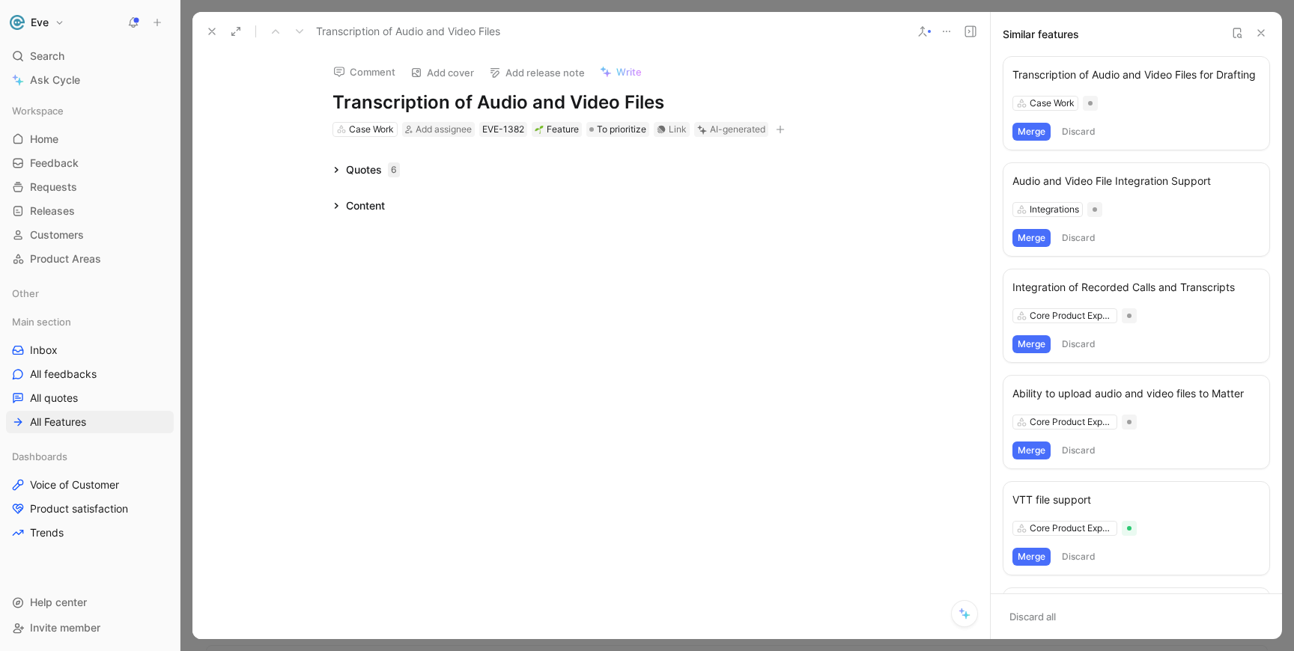
click at [1044, 136] on button "Merge" at bounding box center [1031, 132] width 38 height 18
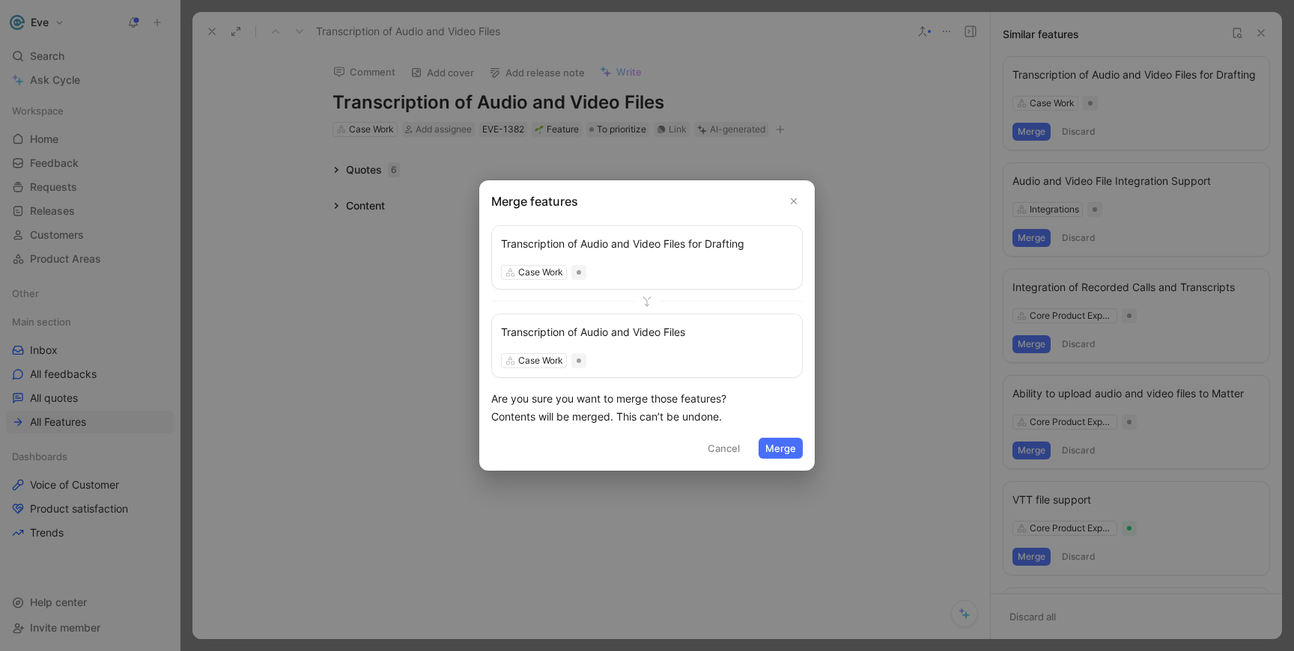
click at [787, 449] on button "Merge" at bounding box center [780, 448] width 44 height 21
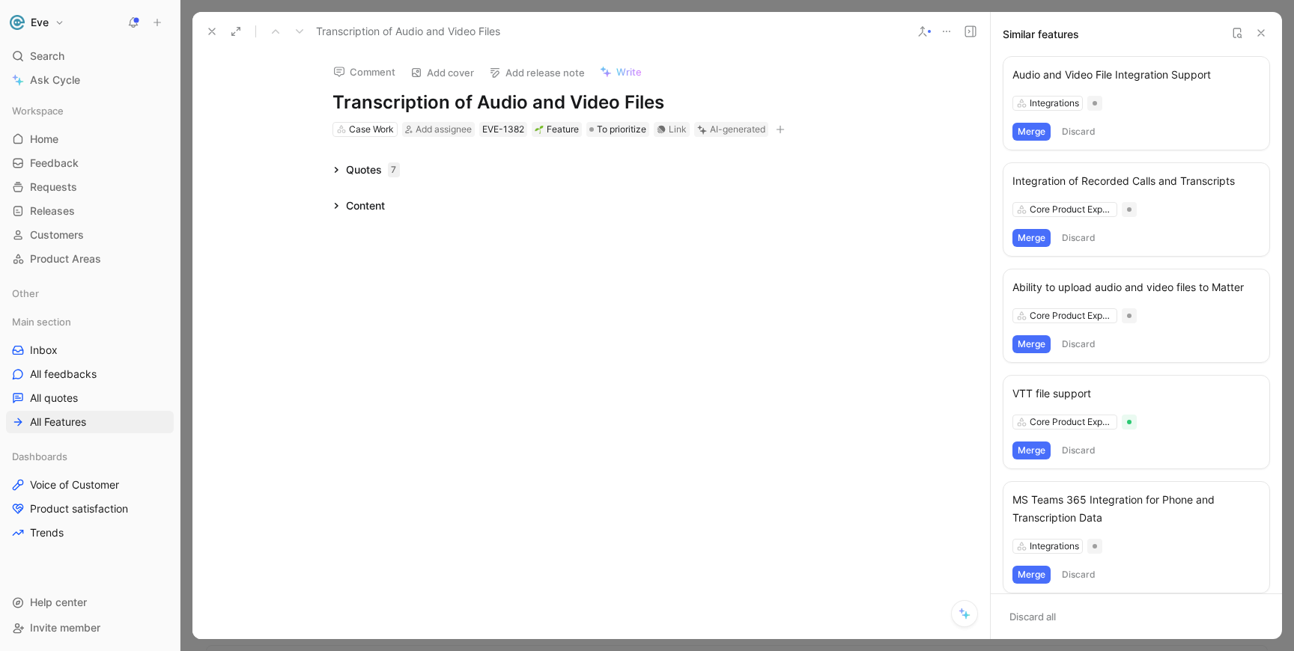
click at [1035, 133] on button "Merge" at bounding box center [1031, 132] width 38 height 18
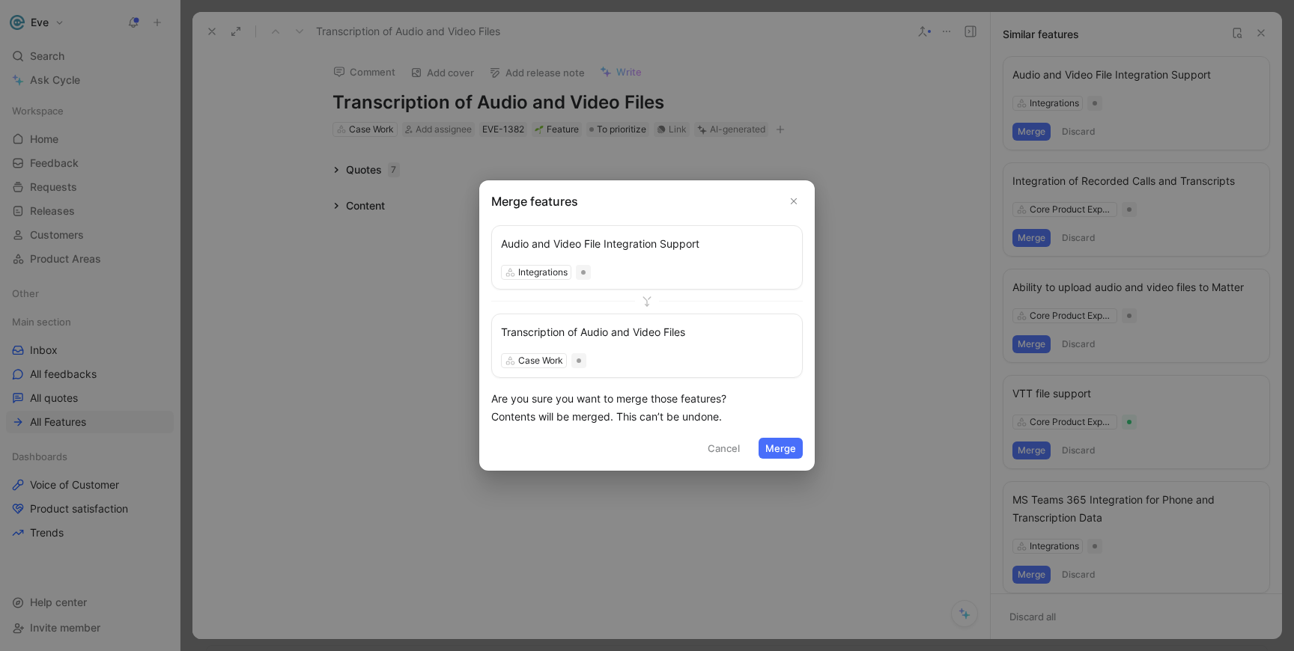
click at [772, 445] on button "Merge" at bounding box center [780, 448] width 44 height 21
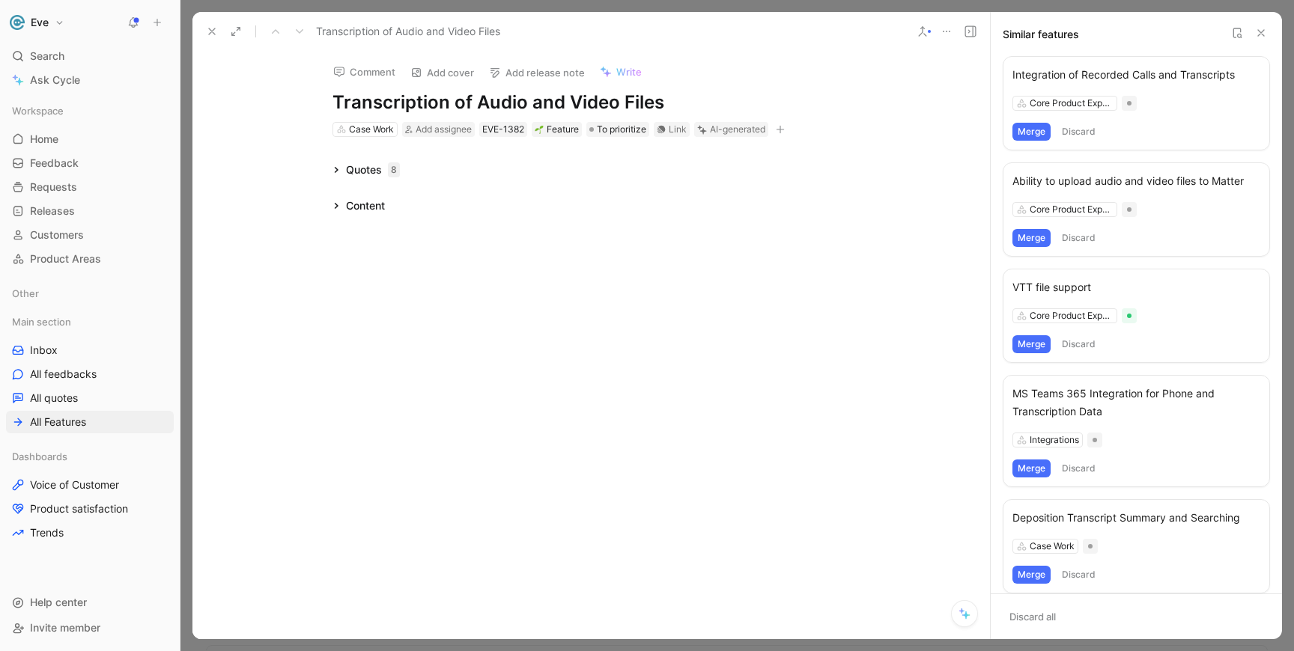
click at [1091, 73] on div "Integration of Recorded Calls and Transcripts" at bounding box center [1136, 75] width 248 height 18
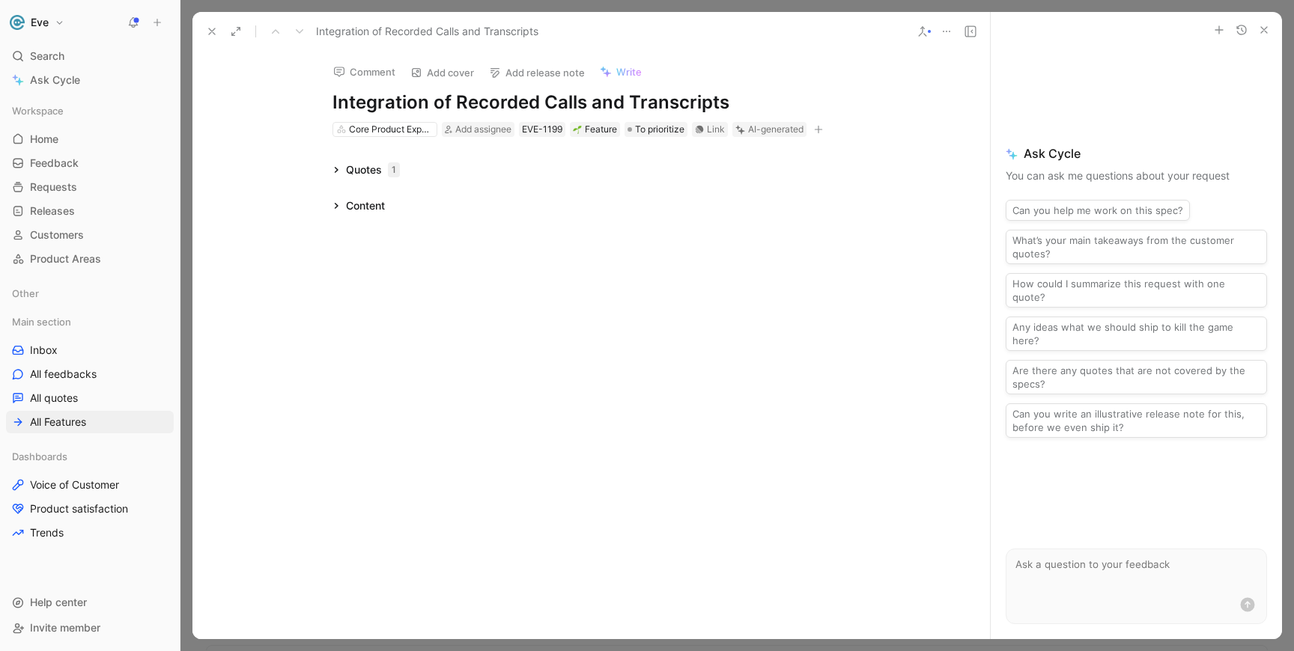
click at [336, 173] on icon at bounding box center [335, 169] width 7 height 7
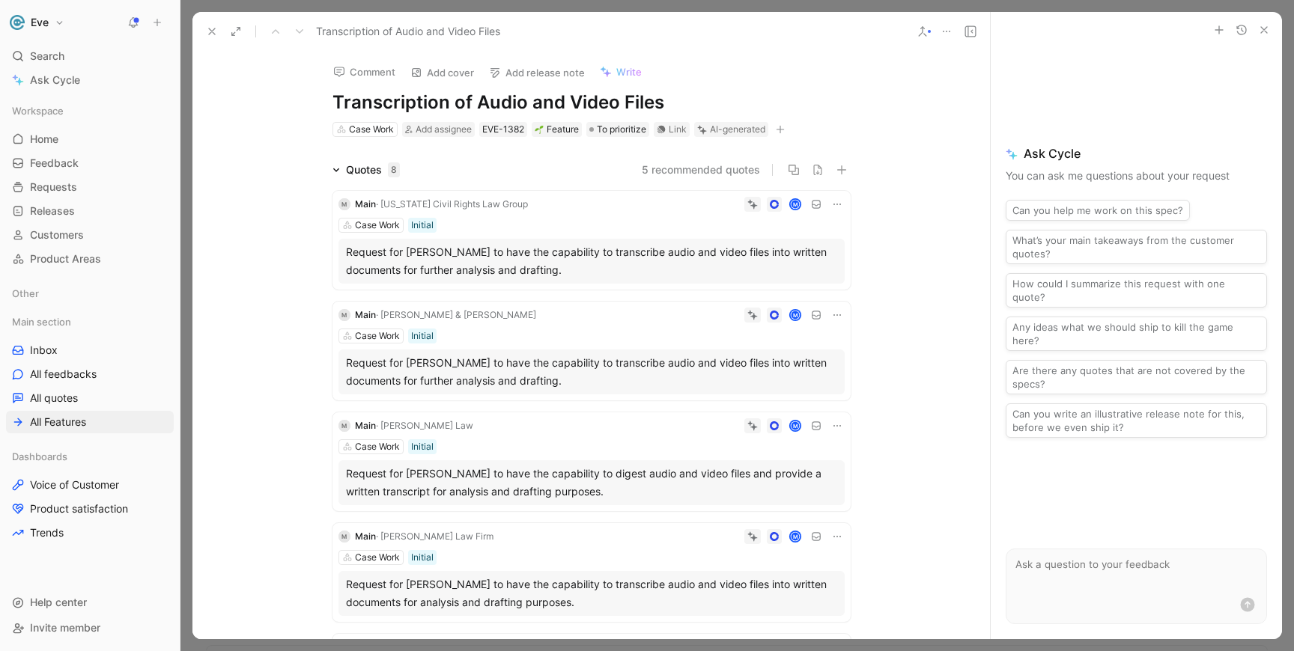
click at [925, 28] on icon at bounding box center [922, 31] width 12 height 12
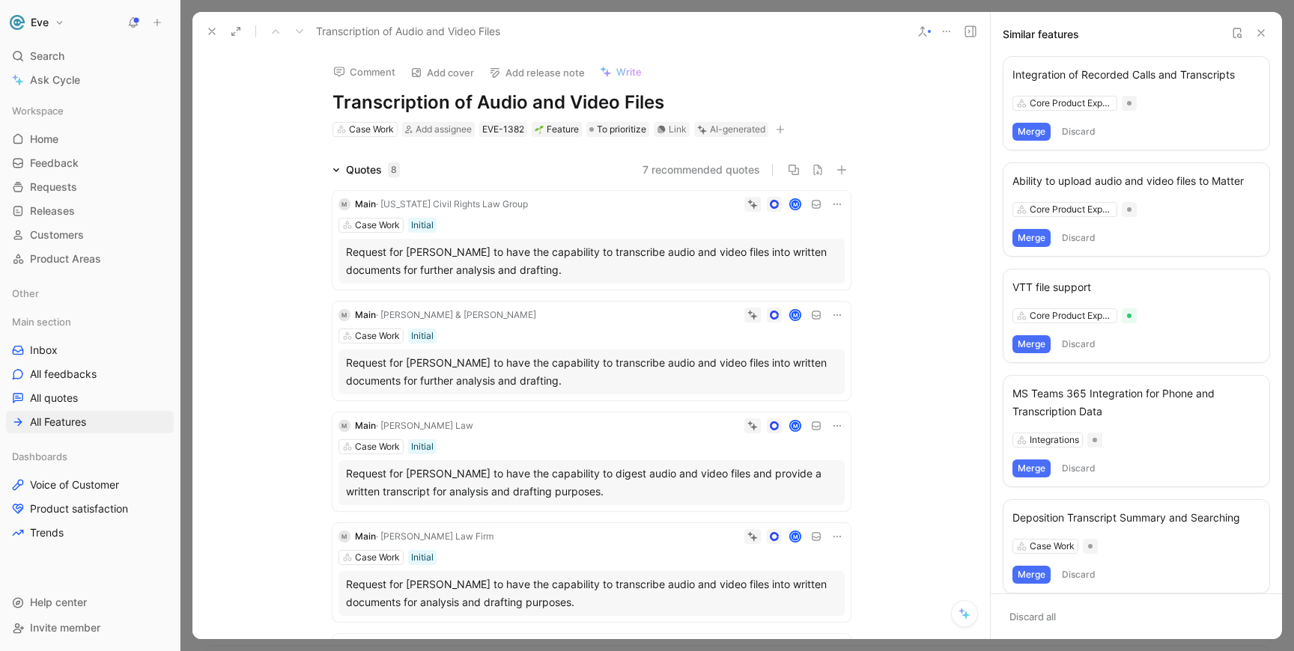
click at [1029, 135] on button "Merge" at bounding box center [1031, 132] width 38 height 18
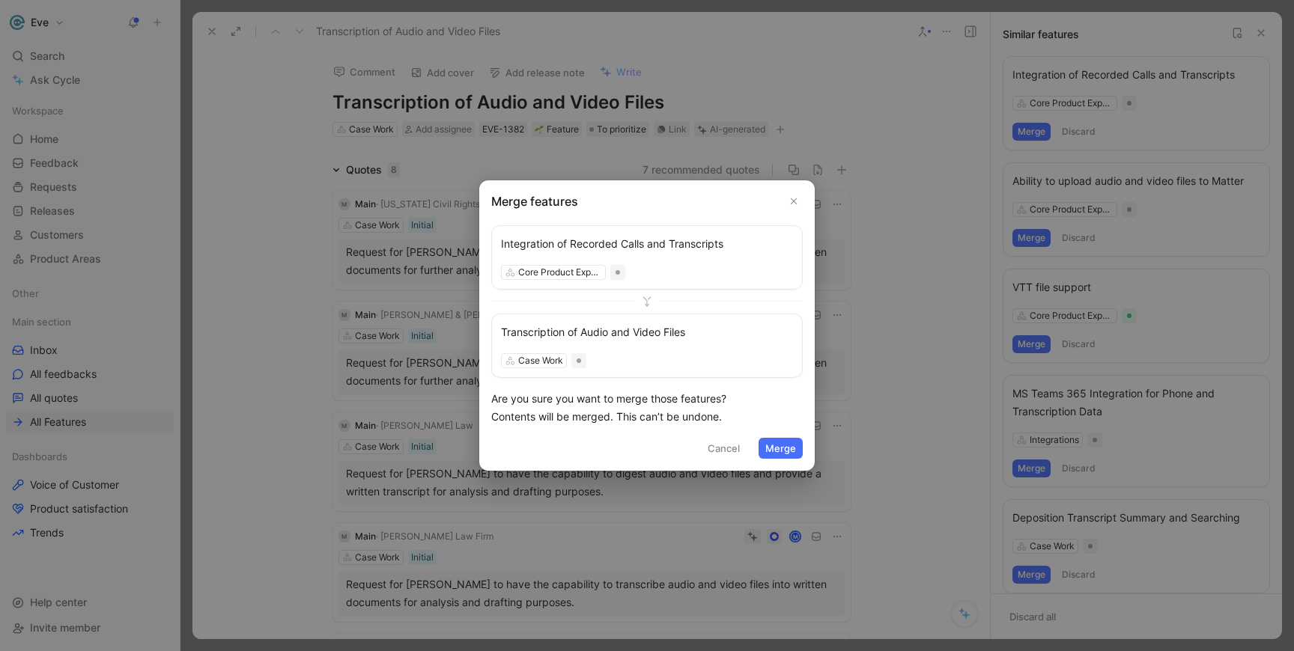
click at [783, 446] on button "Merge" at bounding box center [780, 448] width 44 height 21
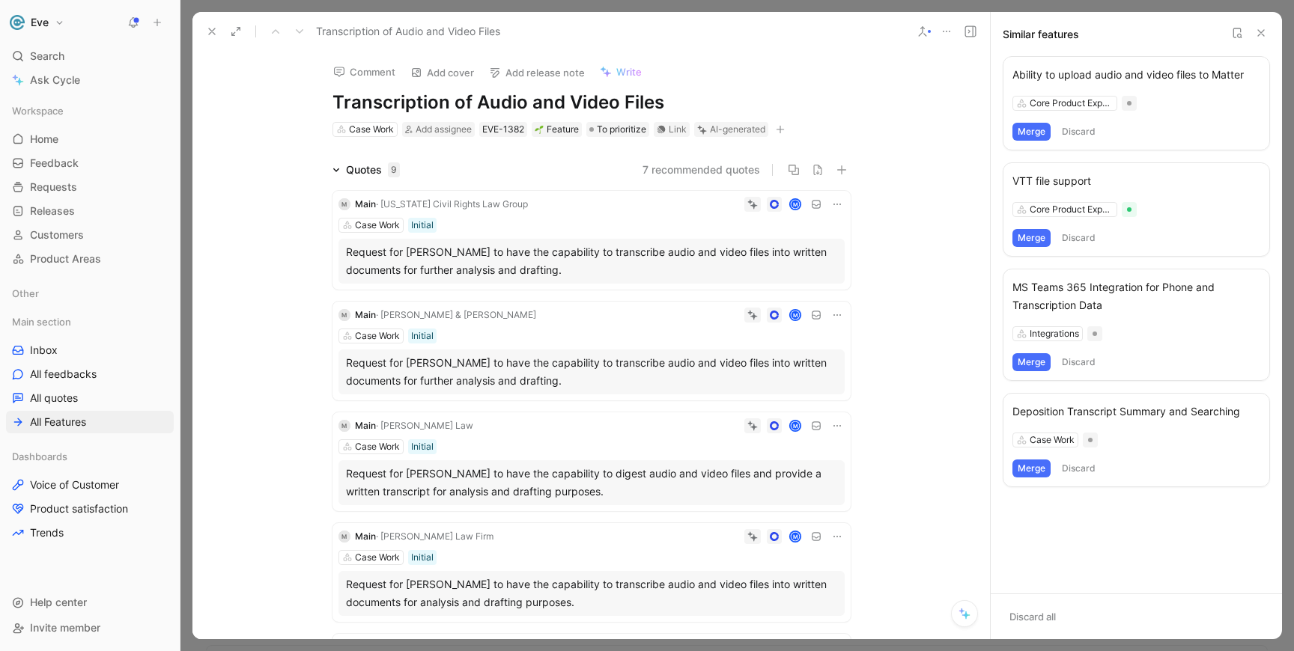
click at [1029, 138] on button "Merge" at bounding box center [1031, 132] width 38 height 18
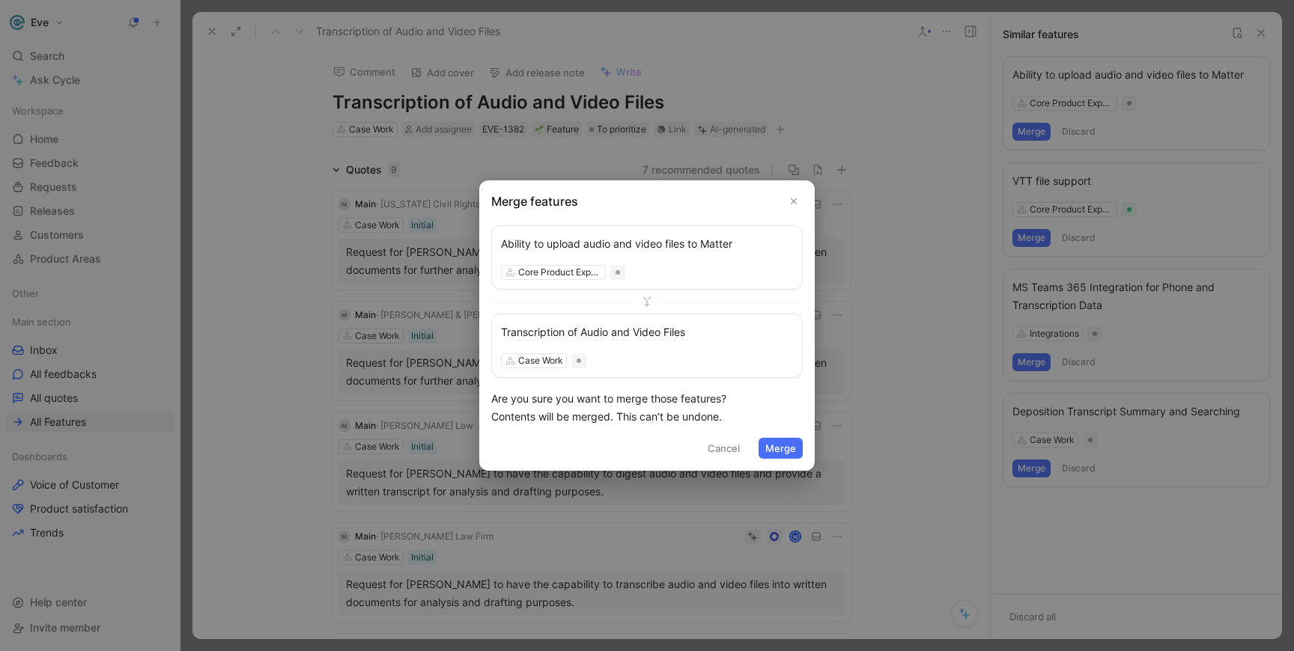
click at [785, 442] on button "Merge" at bounding box center [780, 448] width 44 height 21
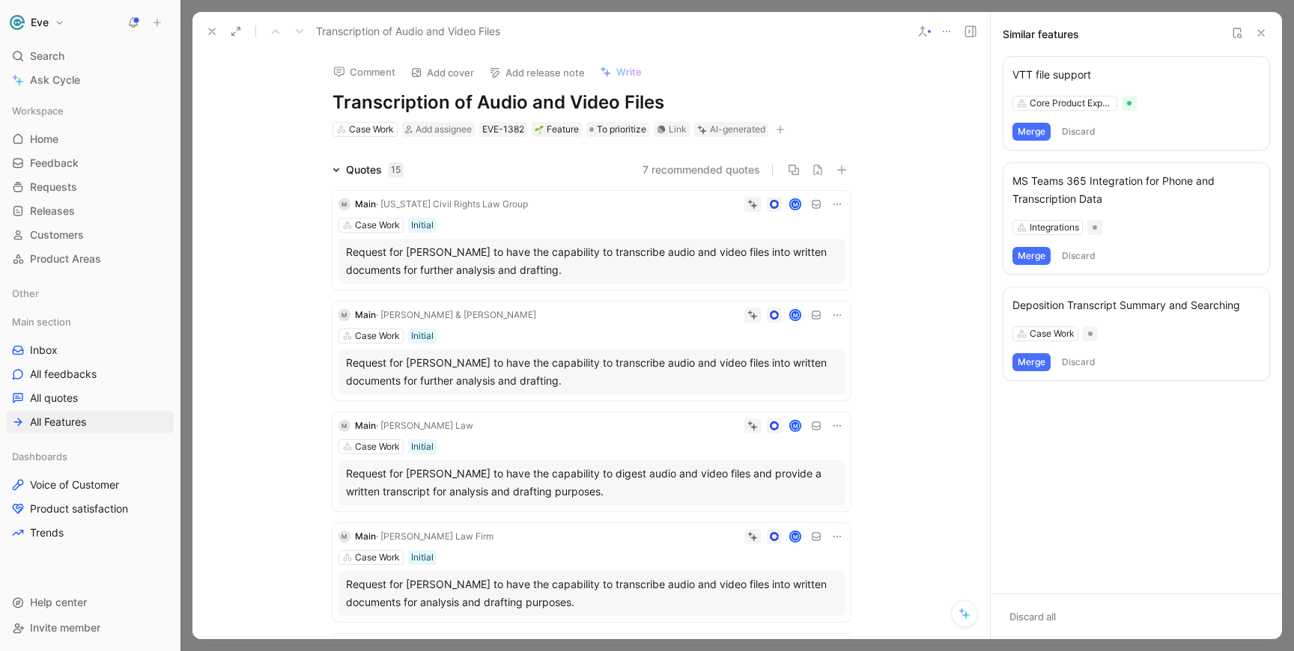
click at [1071, 128] on button "Discard" at bounding box center [1078, 132] width 44 height 18
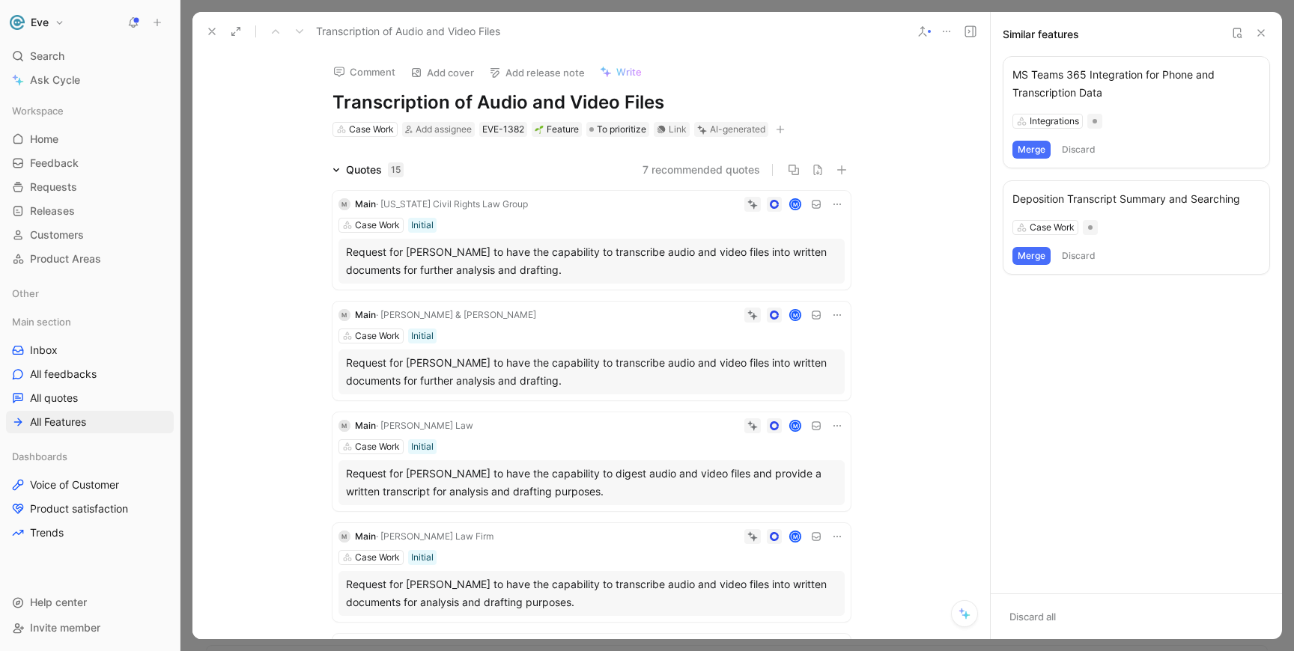
click at [1083, 152] on button "Discard" at bounding box center [1078, 150] width 44 height 18
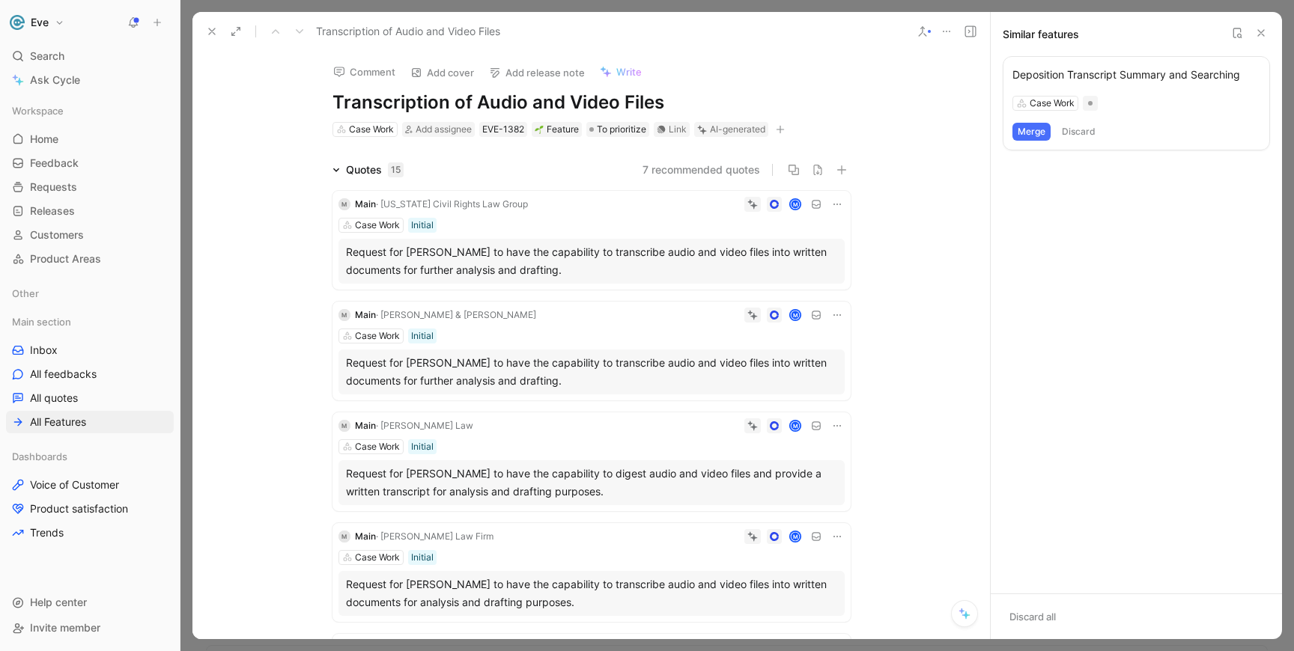
click at [1078, 135] on button "Discard" at bounding box center [1078, 132] width 44 height 18
click at [1258, 31] on icon at bounding box center [1261, 33] width 12 height 12
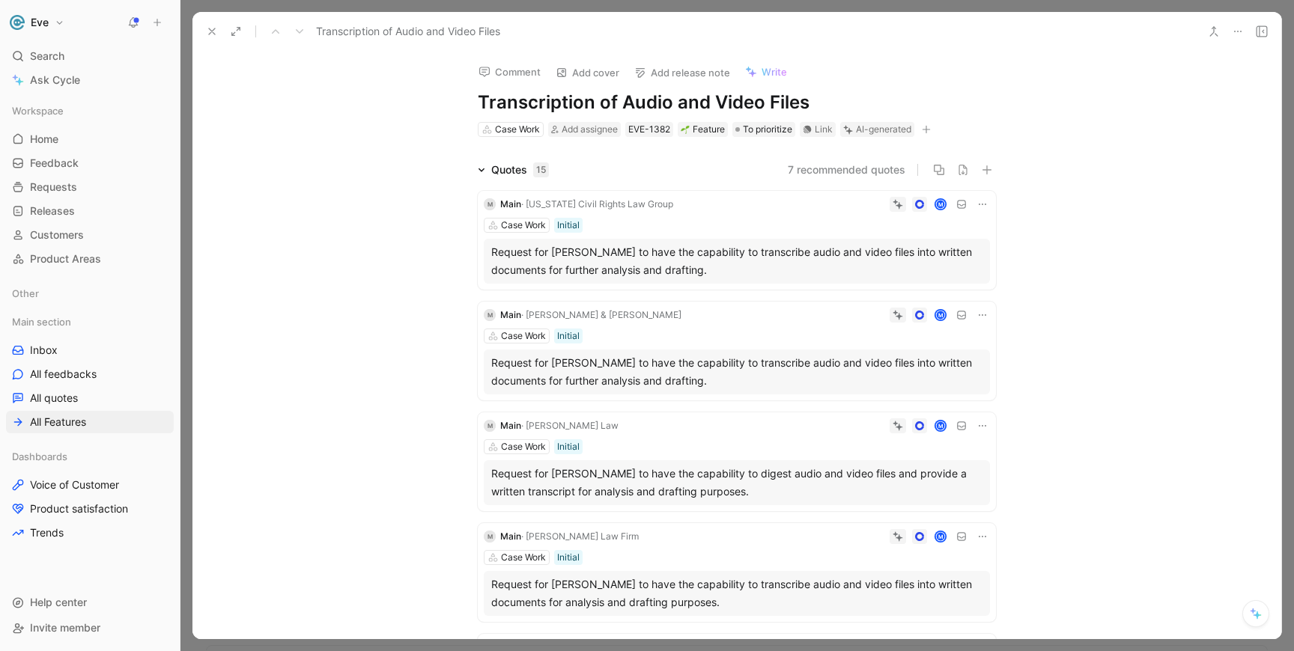
click at [218, 25] on button at bounding box center [211, 31] width 21 height 21
